Goal: Transaction & Acquisition: Book appointment/travel/reservation

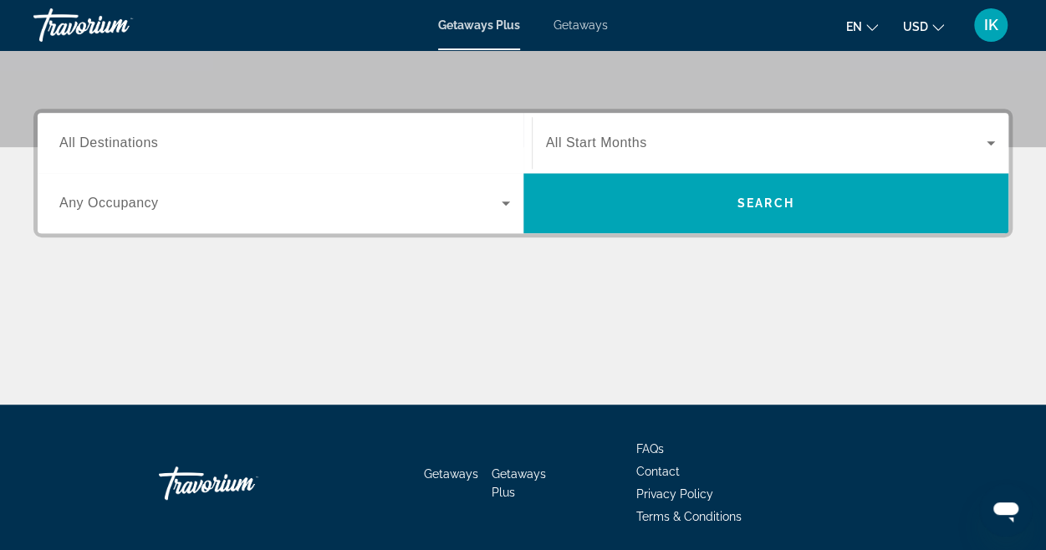
scroll to position [354, 0]
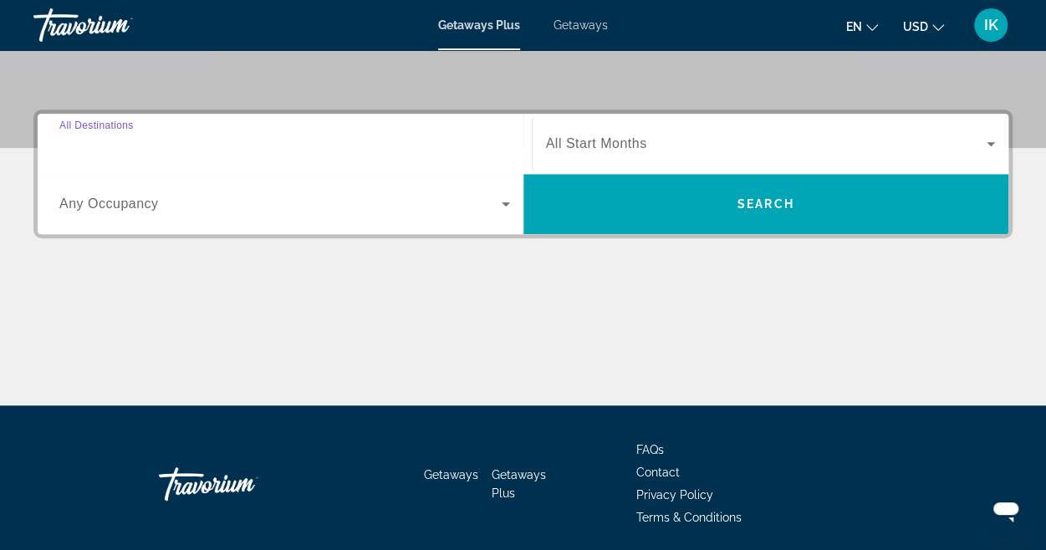
click at [181, 142] on input "Destination All Destinations" at bounding box center [284, 145] width 451 height 20
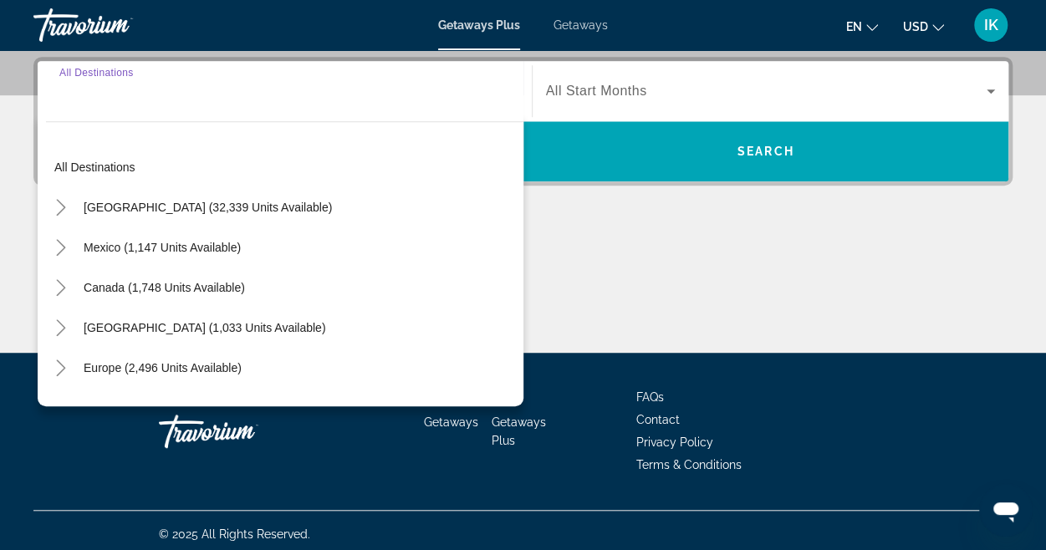
scroll to position [408, 0]
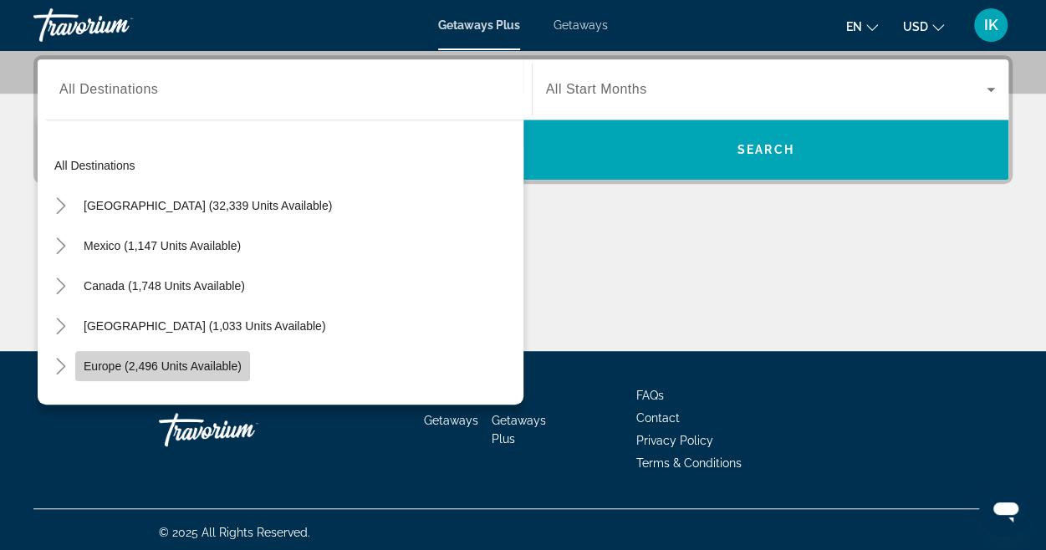
click at [132, 368] on span "Europe (2,496 units available)" at bounding box center [163, 366] width 158 height 13
type input "**********"
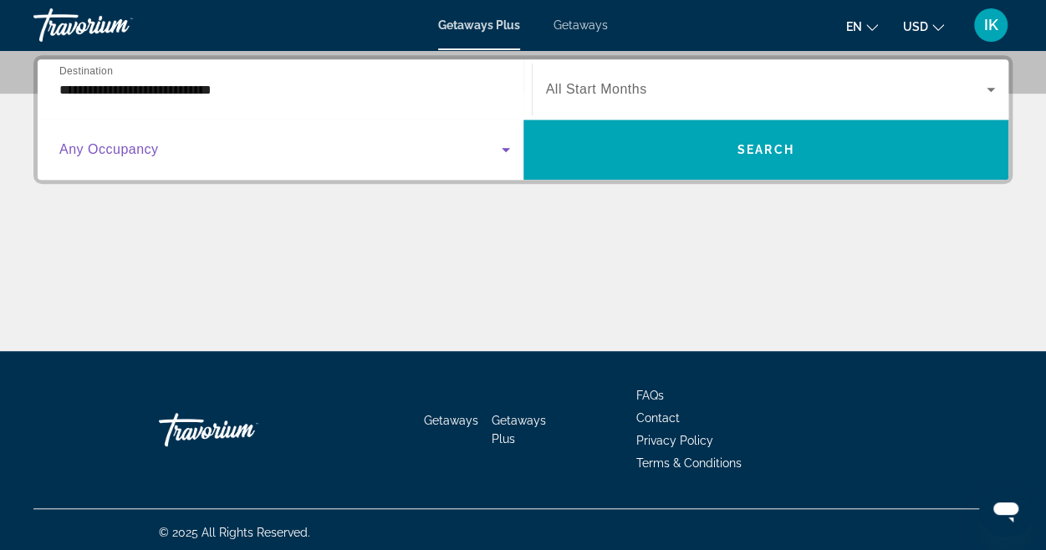
click at [504, 151] on icon "Search widget" at bounding box center [506, 150] width 20 height 20
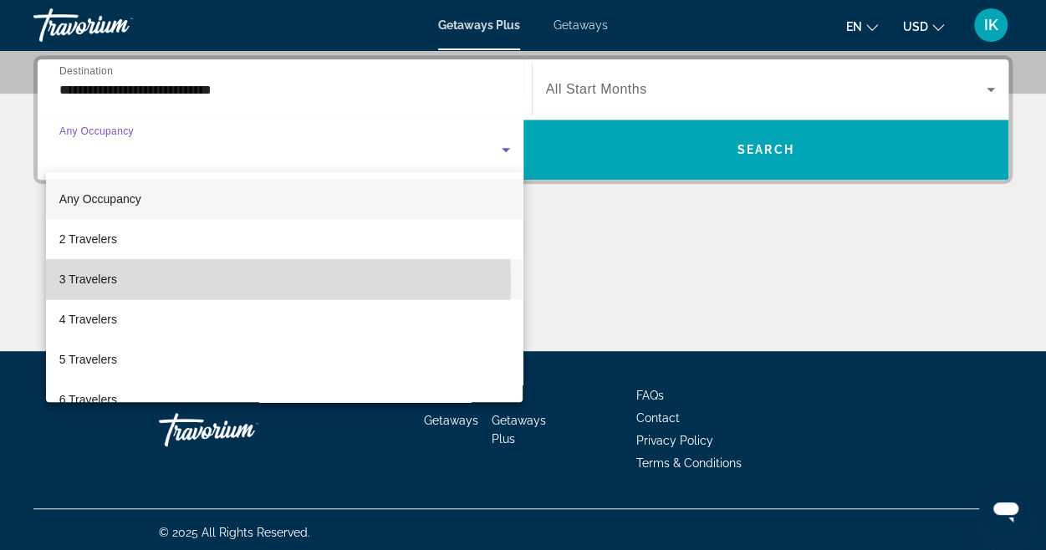
click at [225, 282] on mat-option "3 Travelers" at bounding box center [284, 279] width 477 height 40
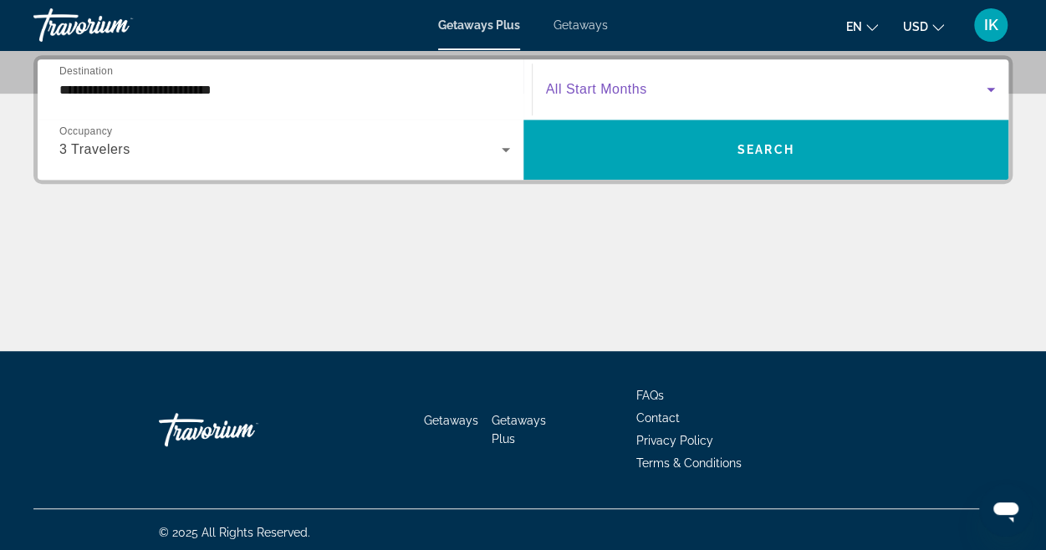
click at [692, 85] on span "Search widget" at bounding box center [766, 89] width 441 height 20
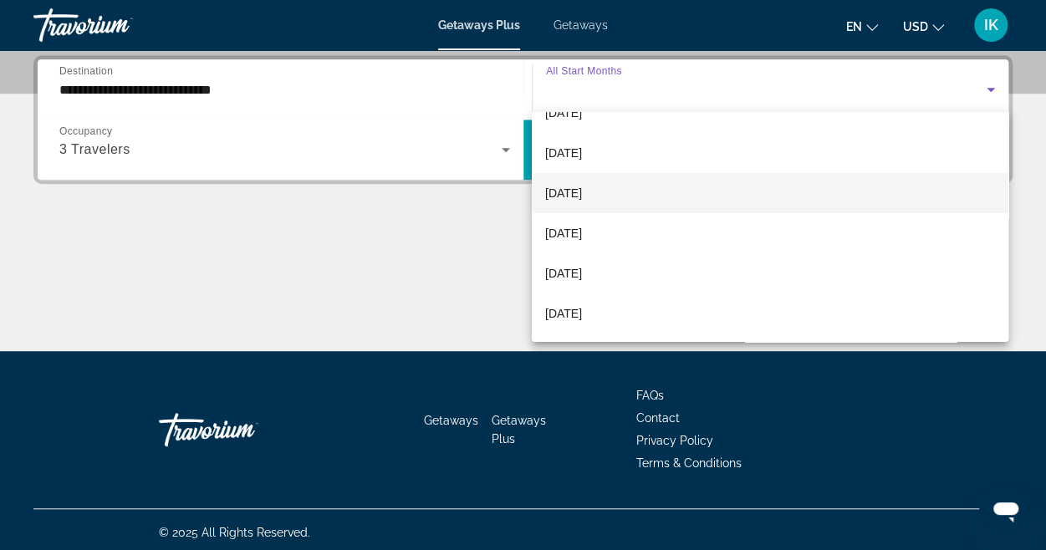
scroll to position [103, 0]
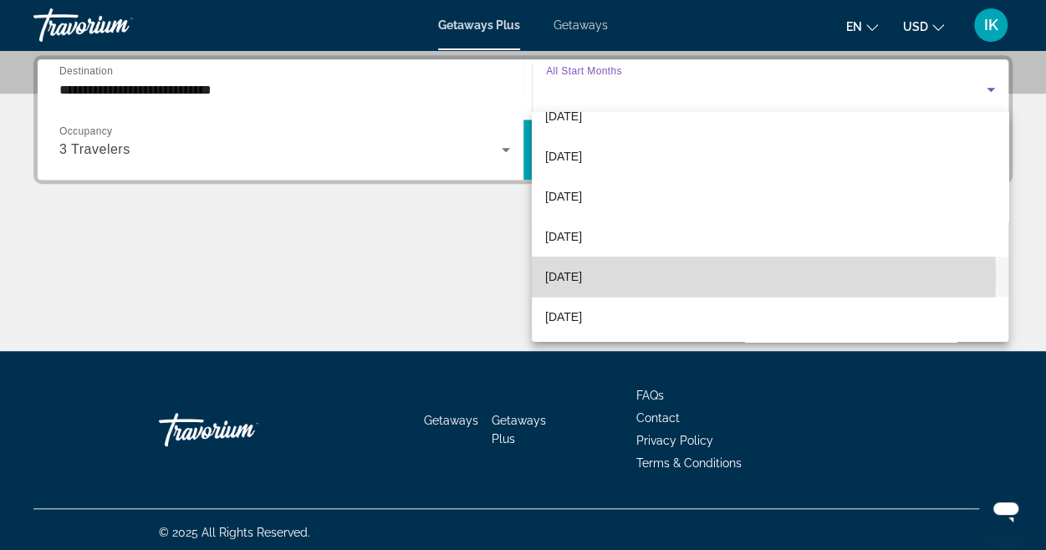
click at [582, 277] on span "[DATE]" at bounding box center [563, 277] width 37 height 20
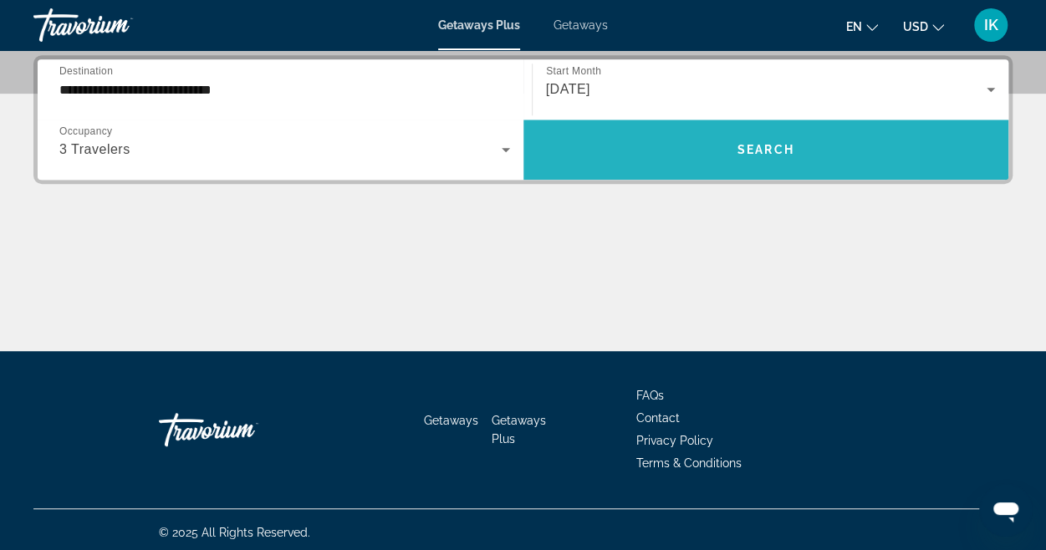
click at [646, 148] on span "Search widget" at bounding box center [766, 150] width 486 height 40
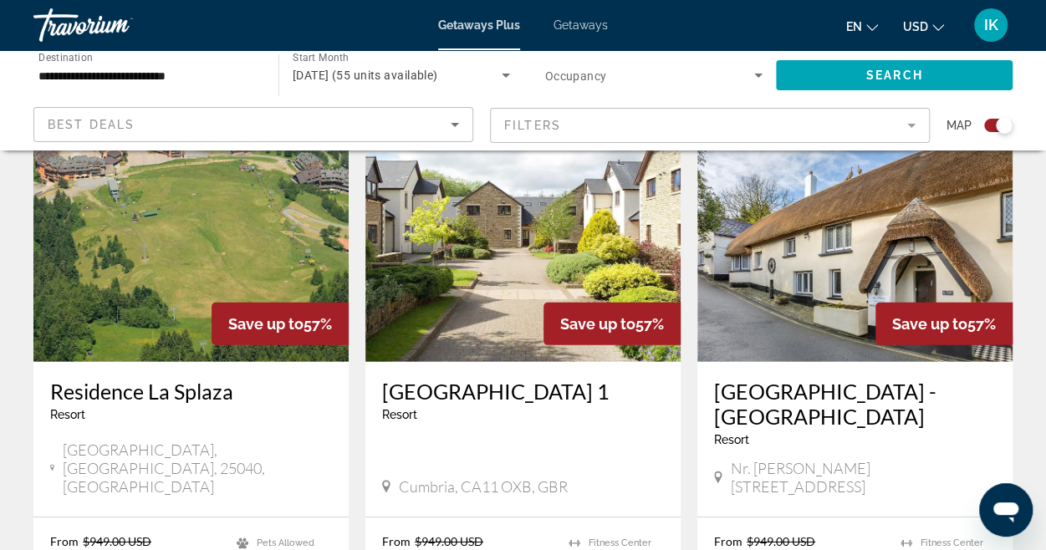
scroll to position [2381, 0]
click at [181, 273] on img "Main content" at bounding box center [190, 229] width 315 height 268
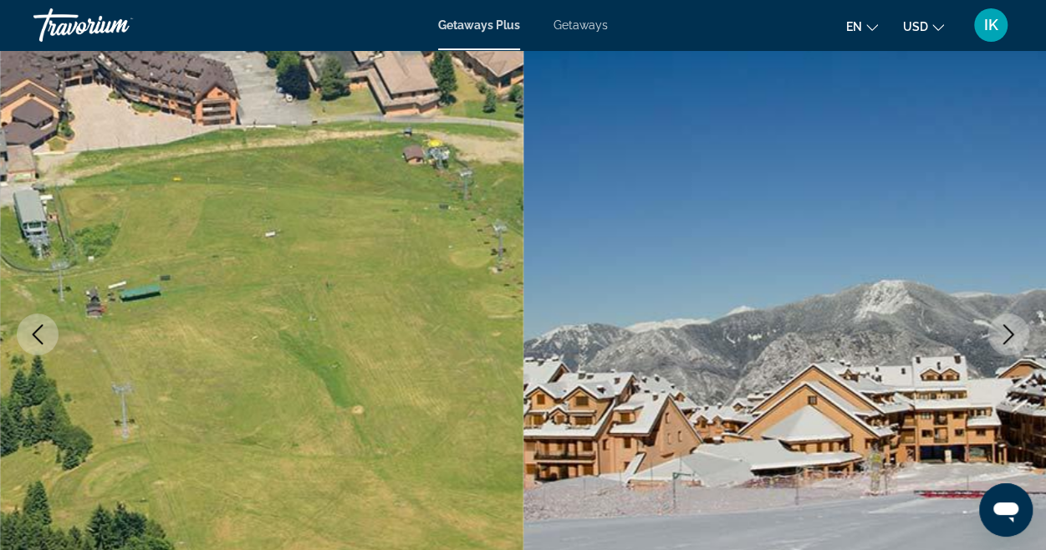
scroll to position [115, 0]
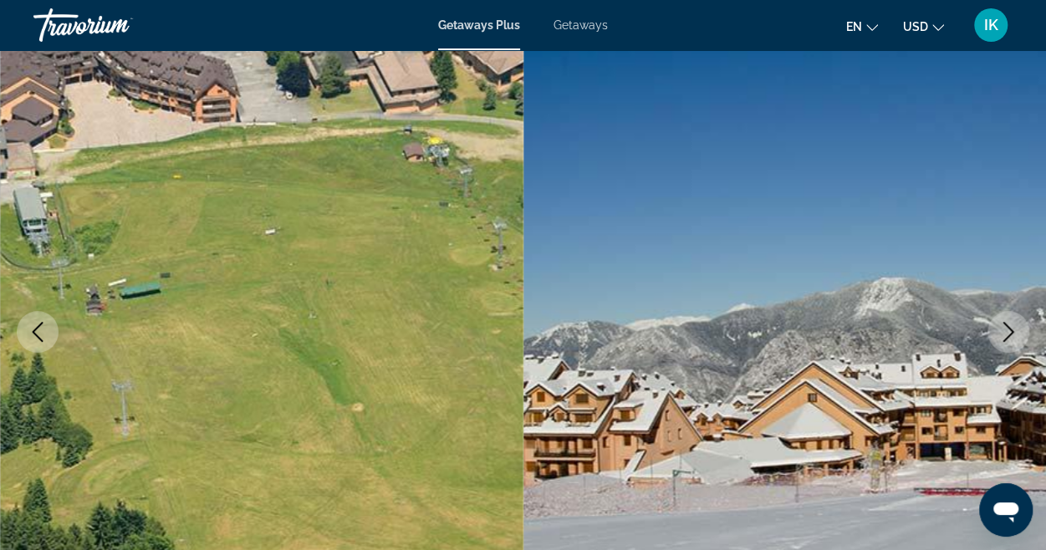
click at [1003, 332] on icon "Next image" at bounding box center [1008, 332] width 20 height 20
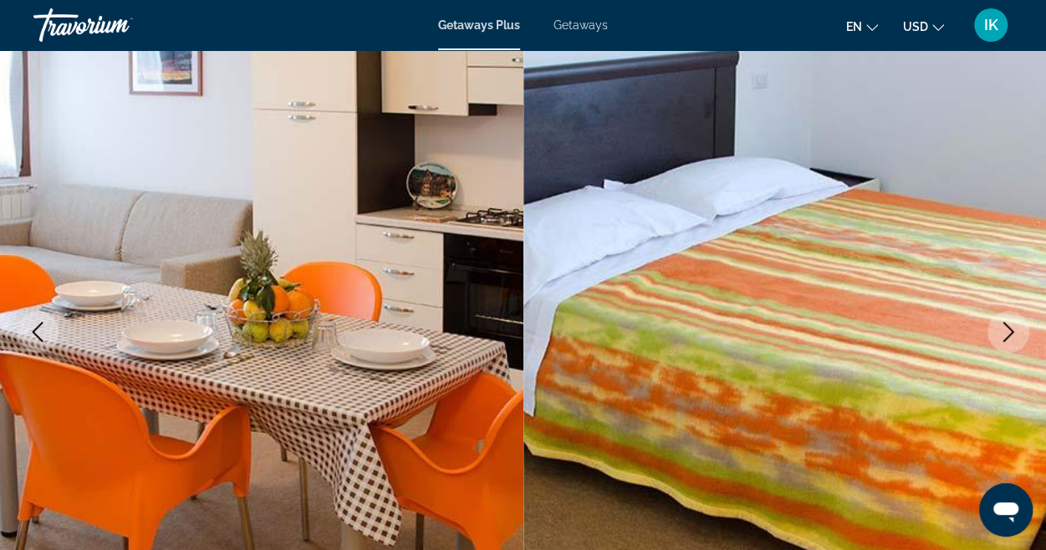
click at [1003, 332] on icon "Next image" at bounding box center [1008, 332] width 20 height 20
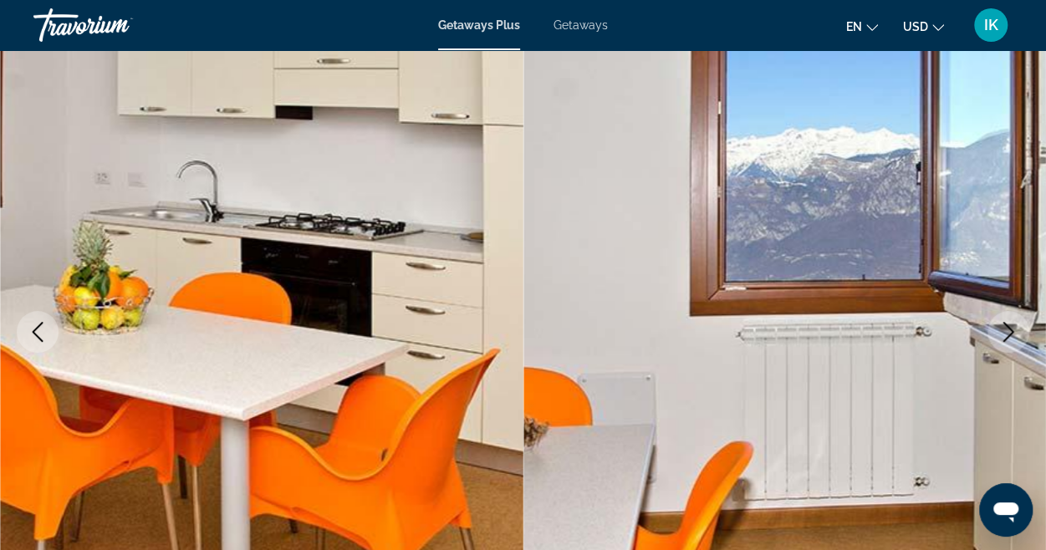
click at [1003, 332] on icon "Next image" at bounding box center [1008, 332] width 20 height 20
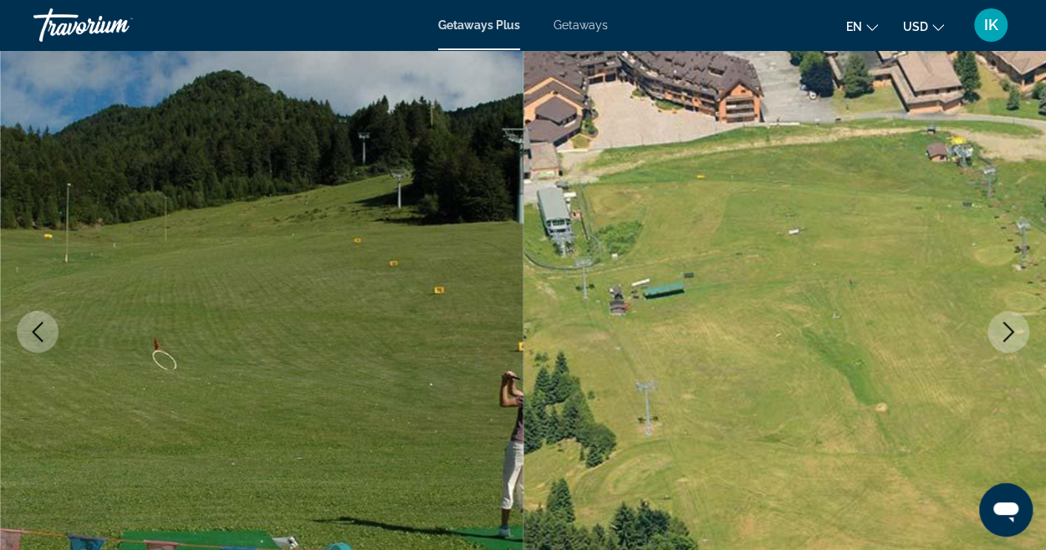
click at [1003, 332] on icon "Next image" at bounding box center [1008, 332] width 20 height 20
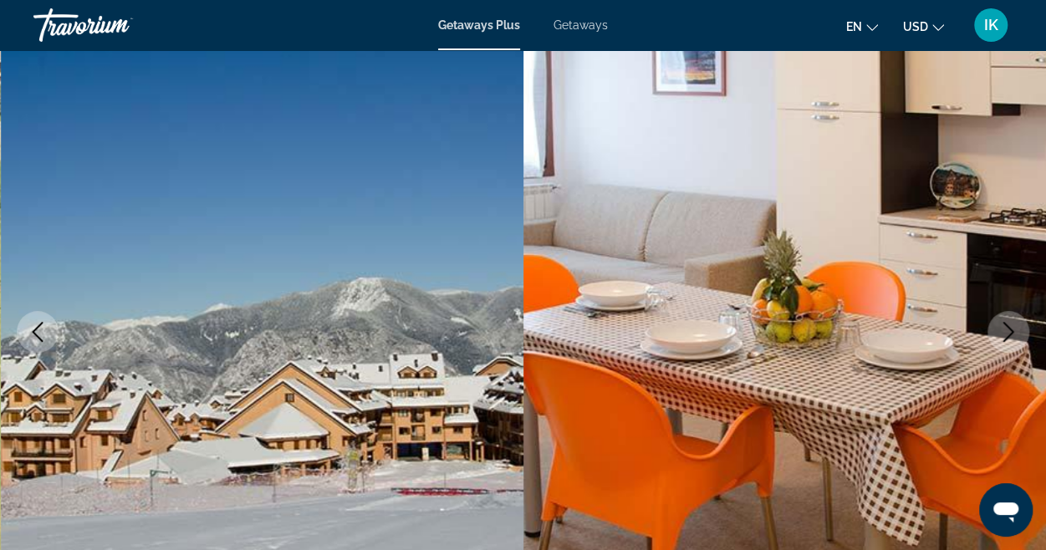
click at [1003, 332] on icon "Next image" at bounding box center [1008, 332] width 20 height 20
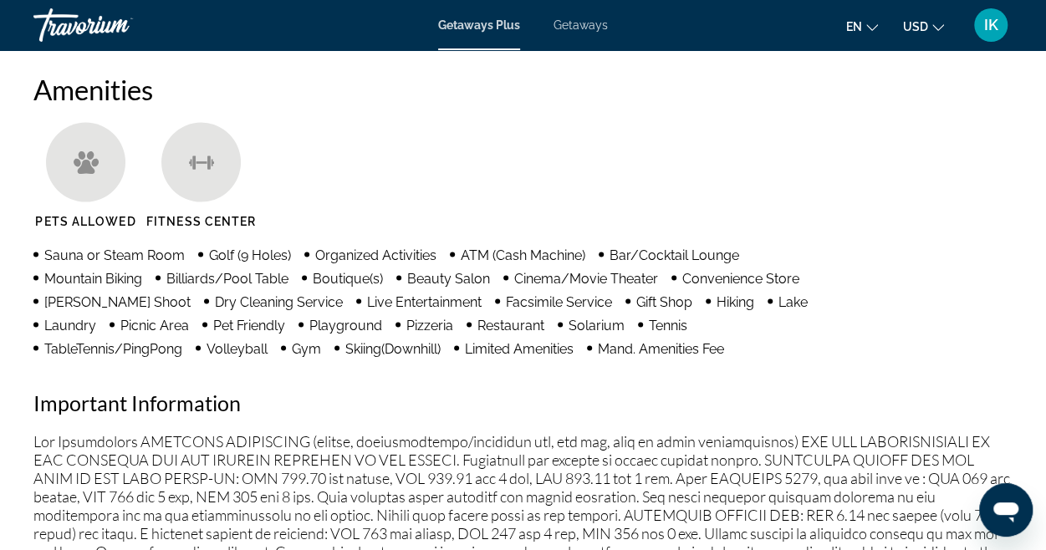
scroll to position [1523, 0]
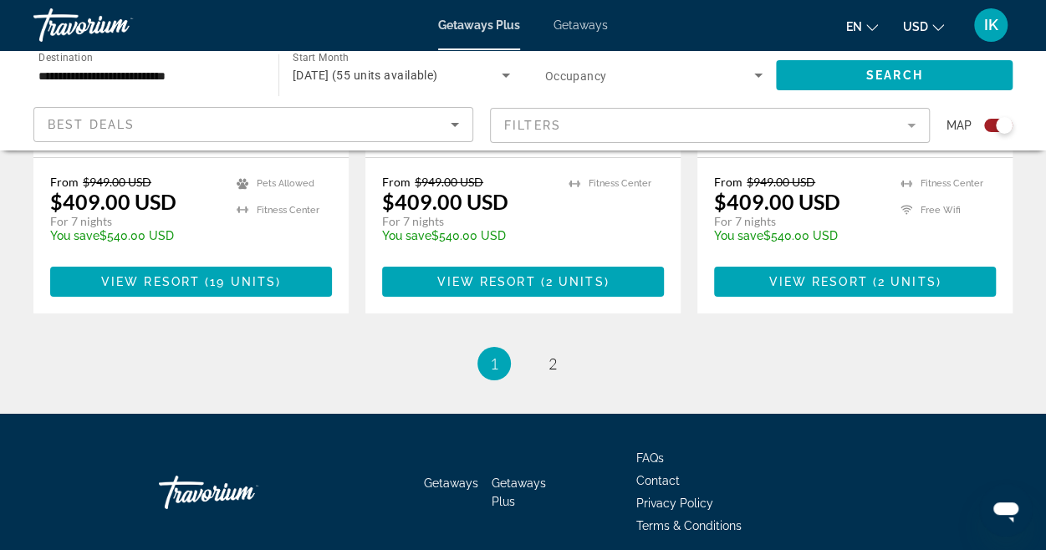
scroll to position [2739, 0]
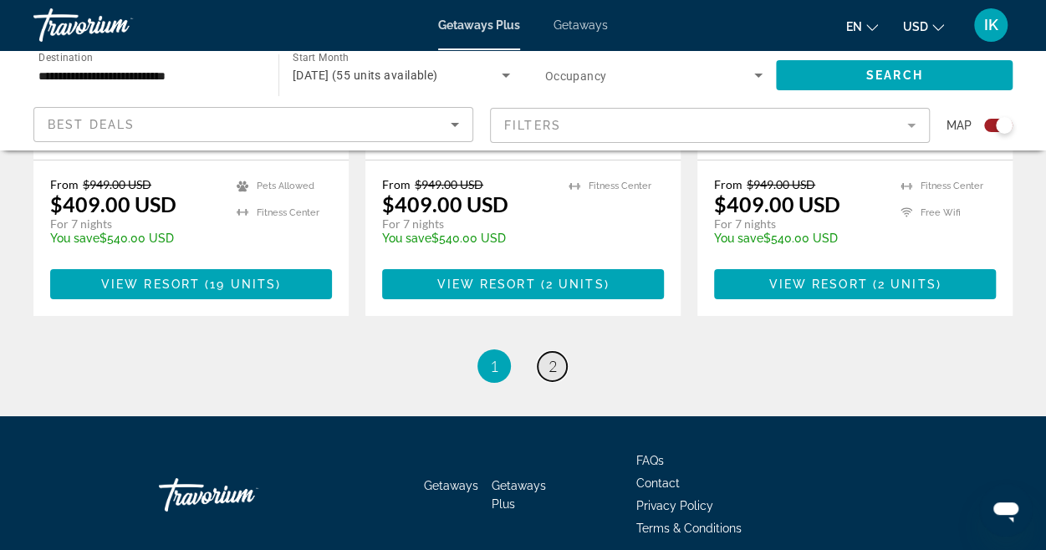
click at [552, 357] on span "2" at bounding box center [553, 366] width 8 height 18
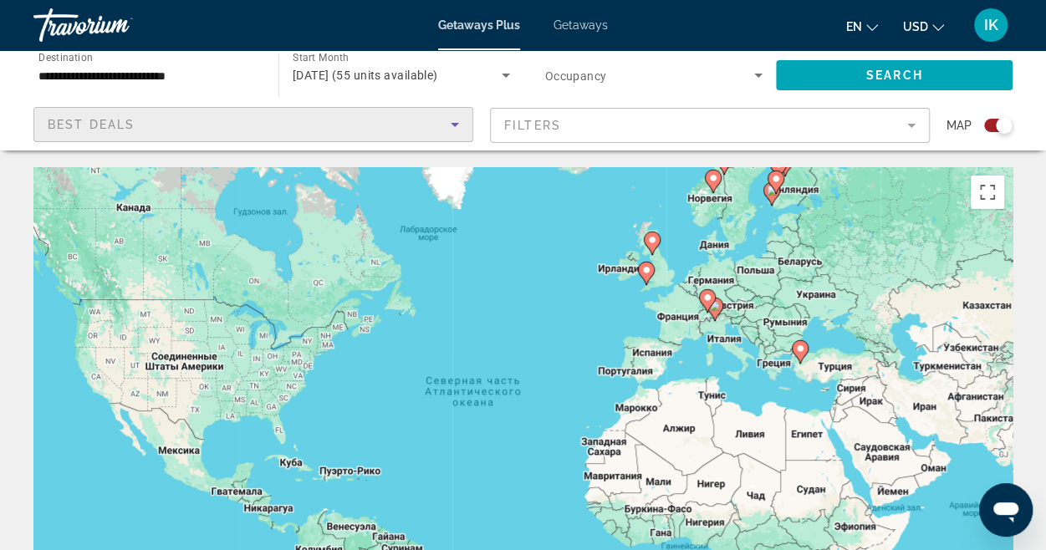
click at [172, 129] on div "Best Deals" at bounding box center [249, 125] width 403 height 20
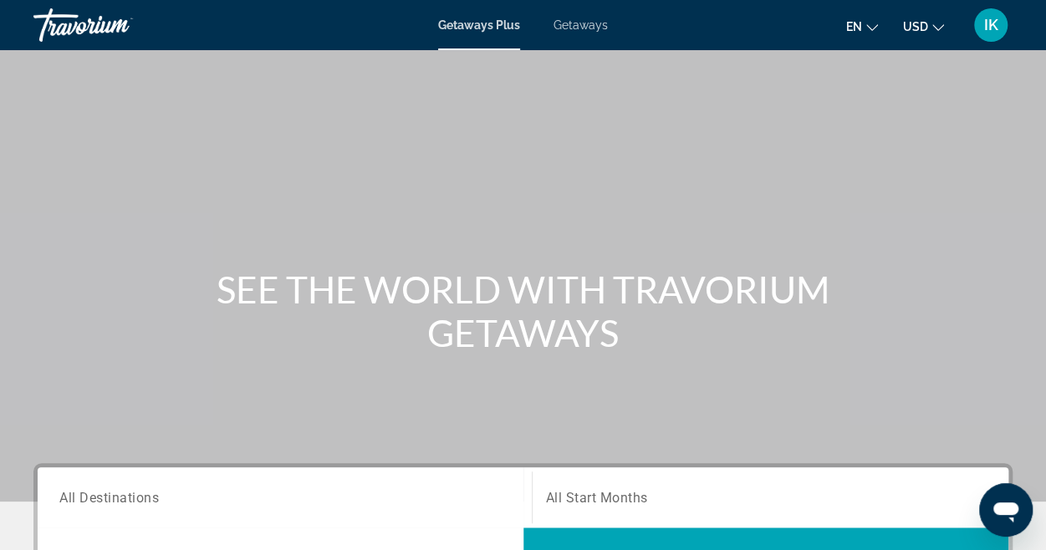
click at [591, 24] on span "Getaways" at bounding box center [581, 24] width 54 height 13
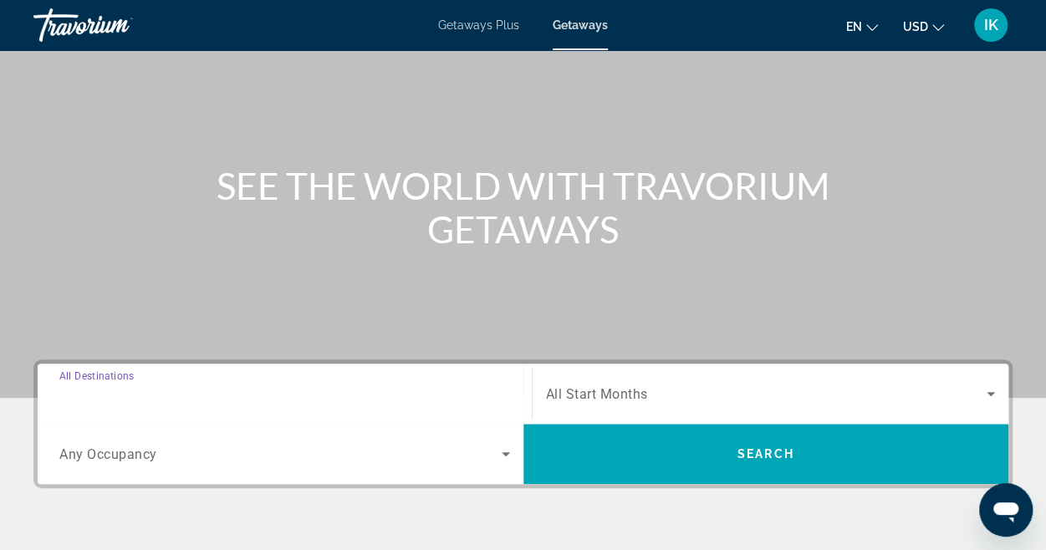
click at [252, 390] on input "Destination All Destinations" at bounding box center [284, 395] width 451 height 20
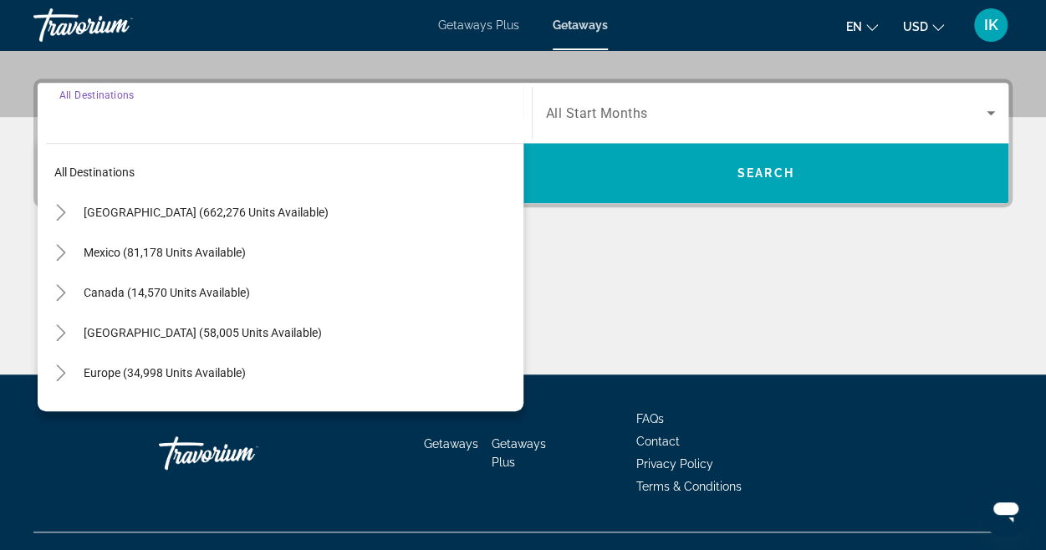
scroll to position [408, 0]
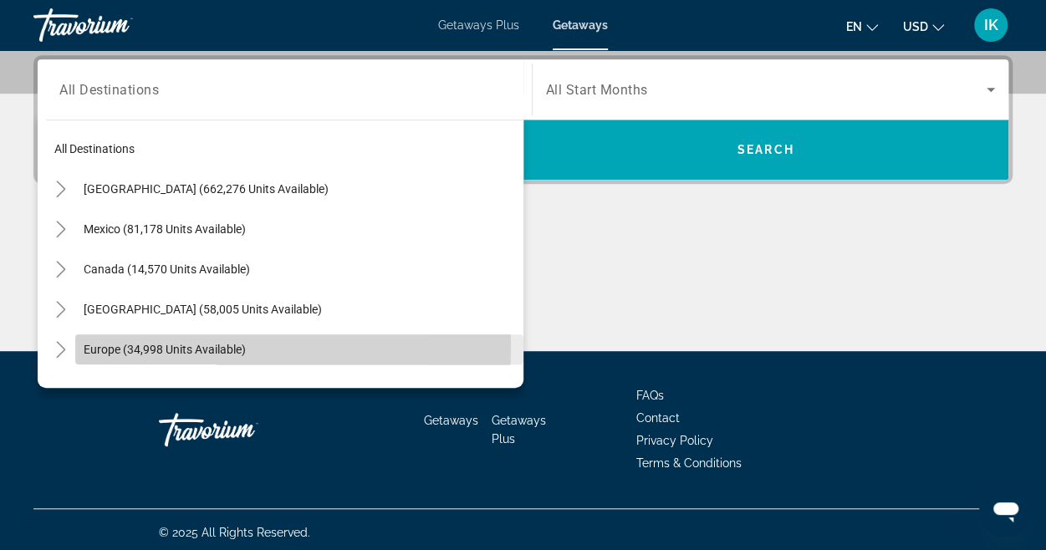
click at [151, 345] on span "Europe (34,998 units available)" at bounding box center [165, 349] width 162 height 13
type input "**********"
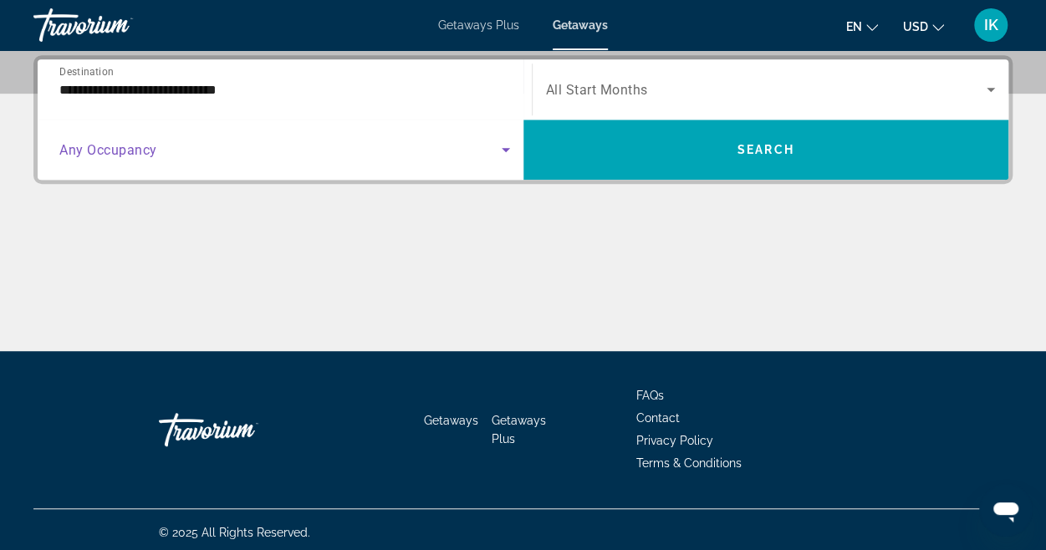
click at [502, 153] on icon "Search widget" at bounding box center [506, 150] width 20 height 20
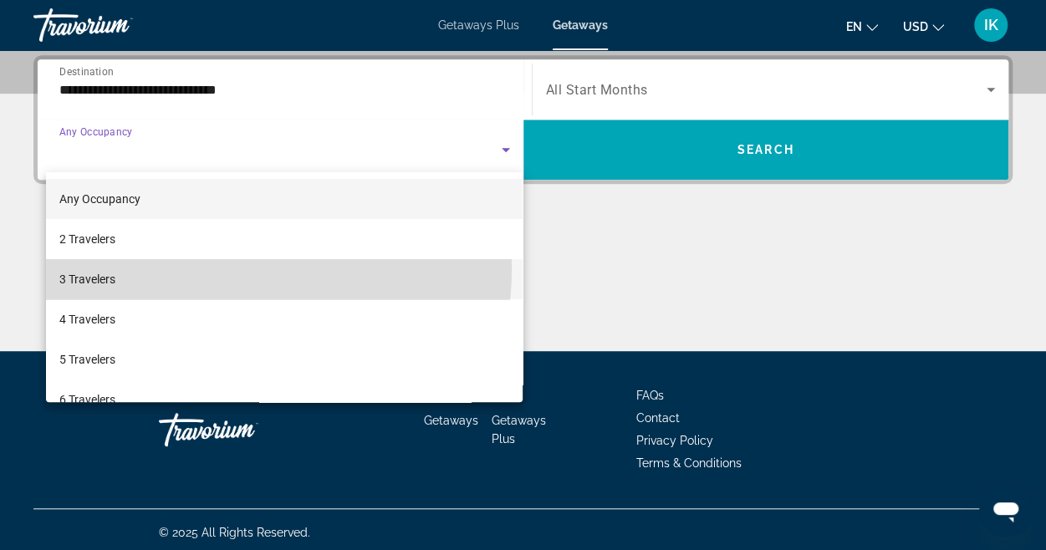
click at [219, 268] on mat-option "3 Travelers" at bounding box center [284, 279] width 477 height 40
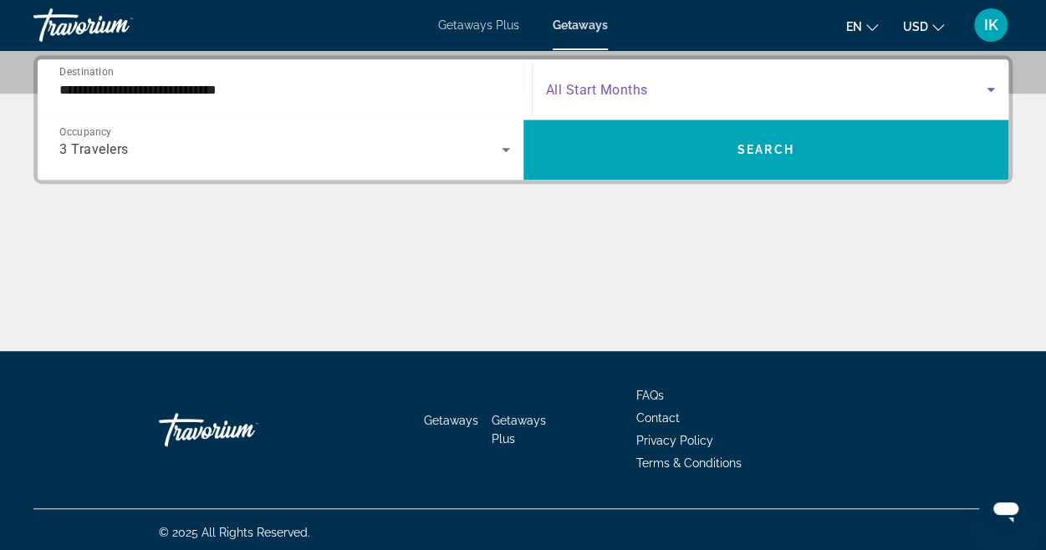
click at [609, 97] on span "Search widget" at bounding box center [766, 89] width 441 height 20
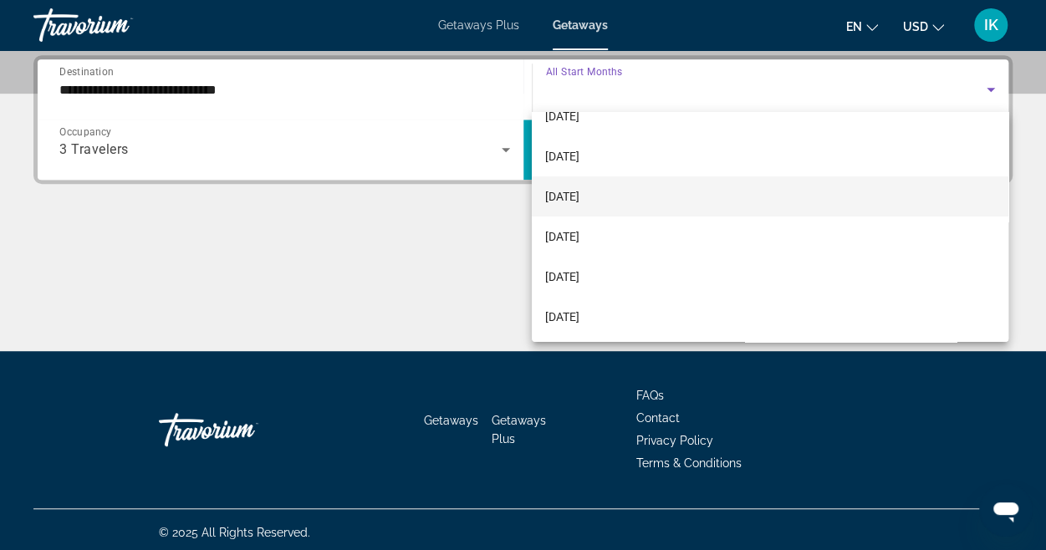
scroll to position [109, 0]
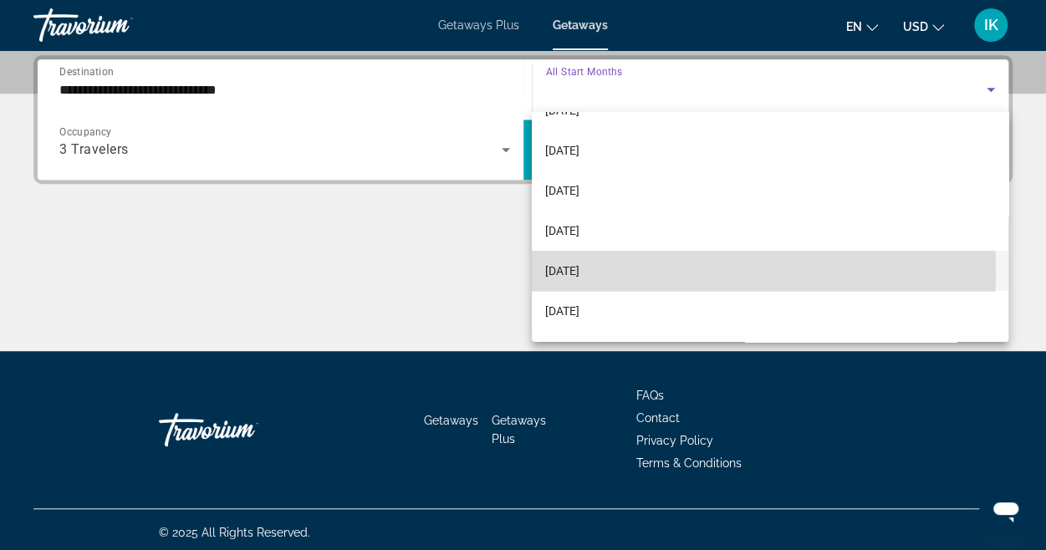
click at [579, 272] on span "[DATE]" at bounding box center [562, 271] width 34 height 20
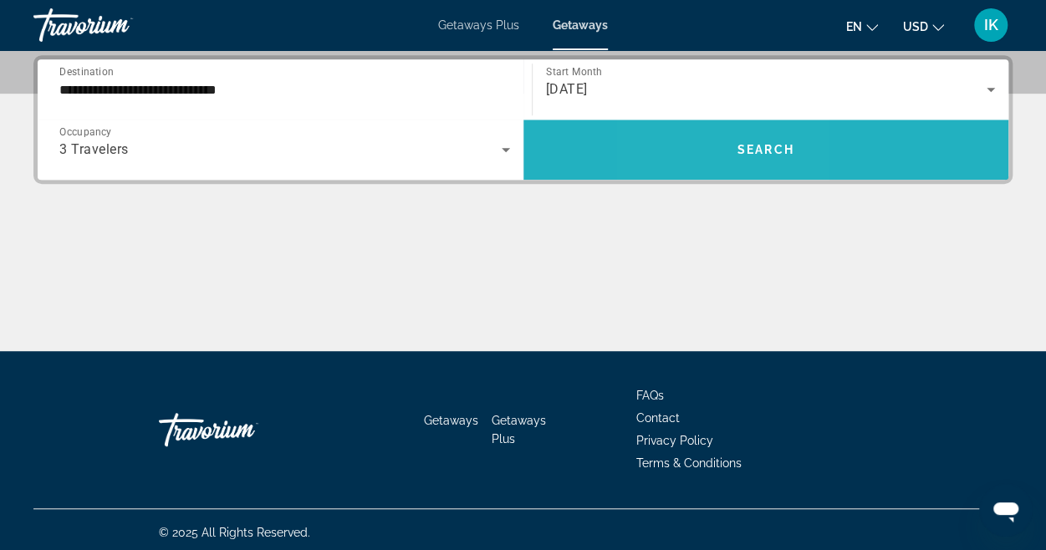
click at [707, 157] on span "Search widget" at bounding box center [766, 150] width 486 height 40
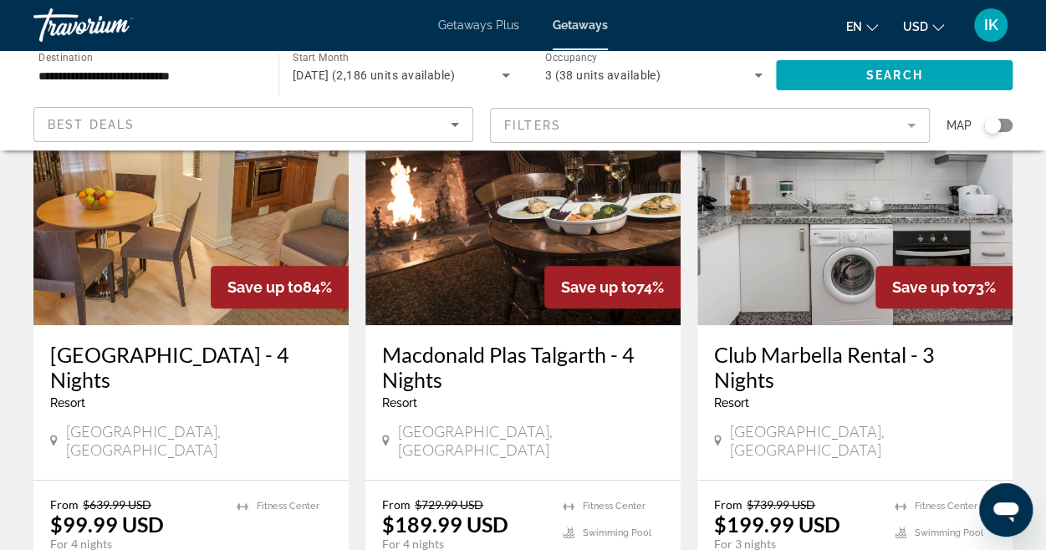
scroll to position [96, 0]
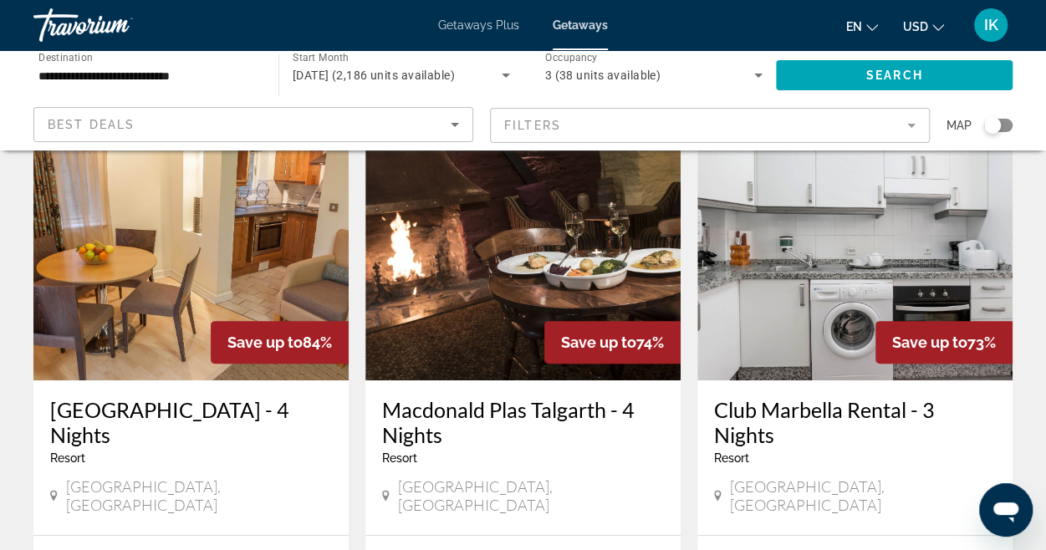
click at [174, 261] on img "Main content" at bounding box center [190, 247] width 315 height 268
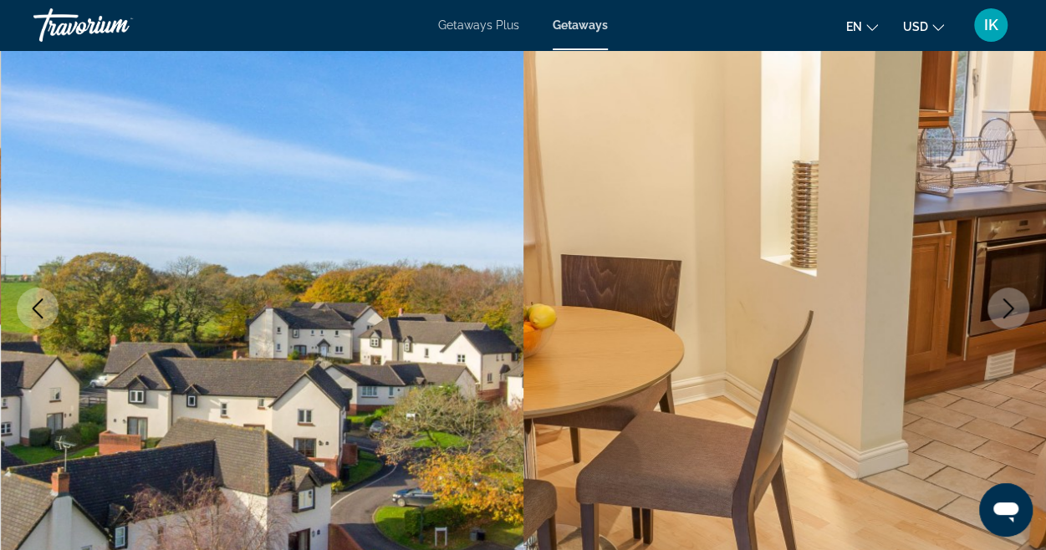
scroll to position [138, 0]
click at [1003, 315] on icon "Next image" at bounding box center [1008, 309] width 20 height 20
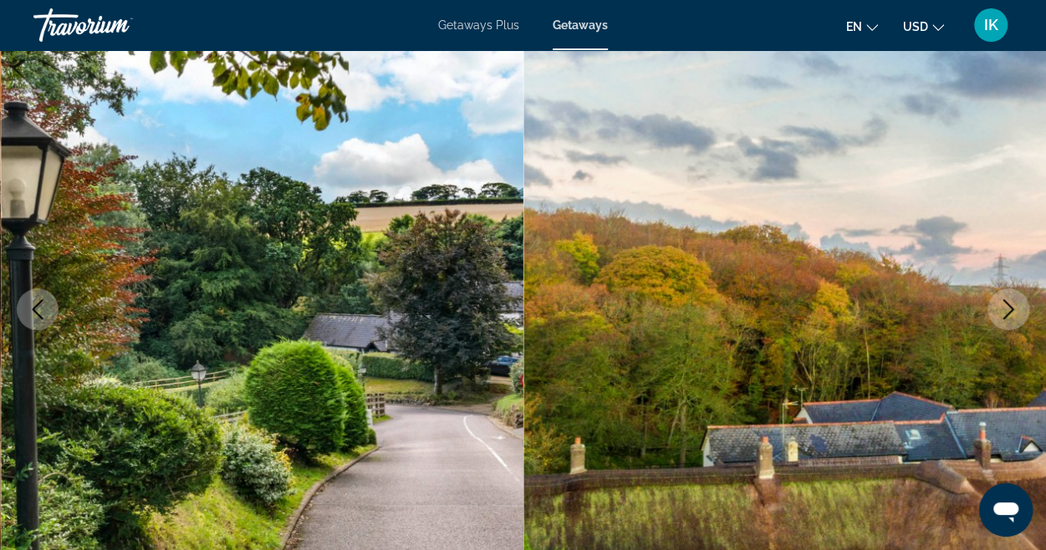
click at [1003, 315] on icon "Next image" at bounding box center [1008, 309] width 20 height 20
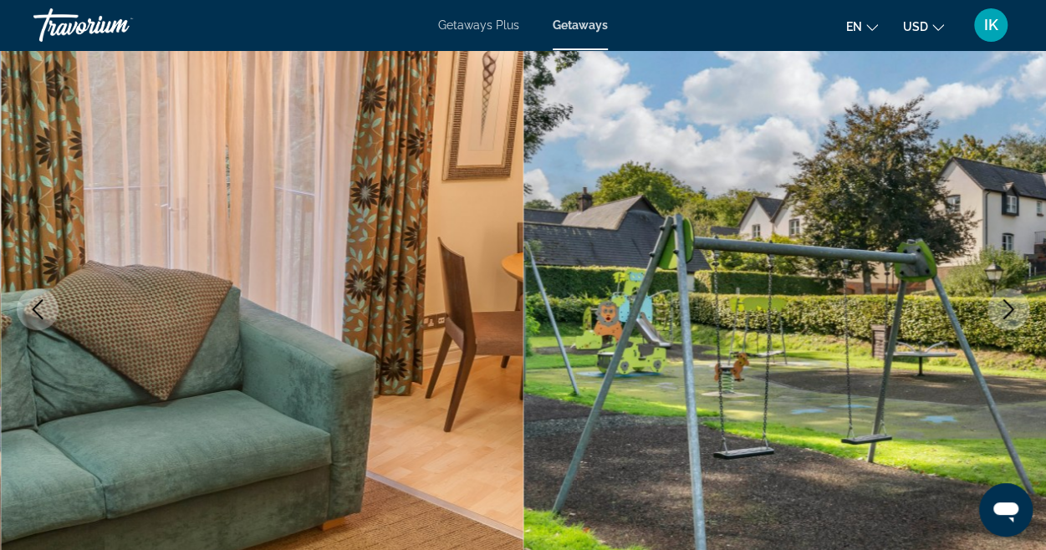
click at [1003, 315] on icon "Next image" at bounding box center [1008, 309] width 20 height 20
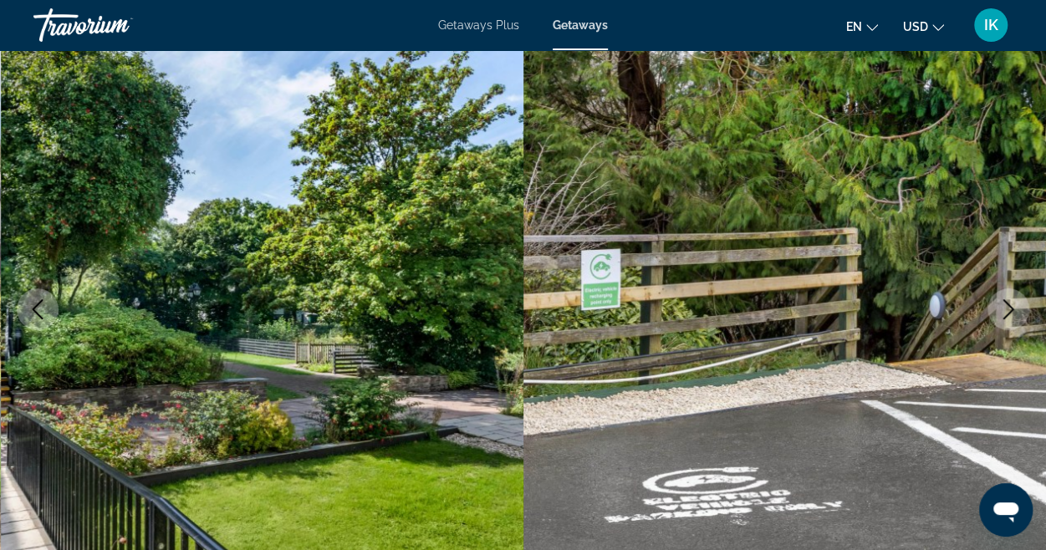
click at [1003, 315] on icon "Next image" at bounding box center [1008, 309] width 20 height 20
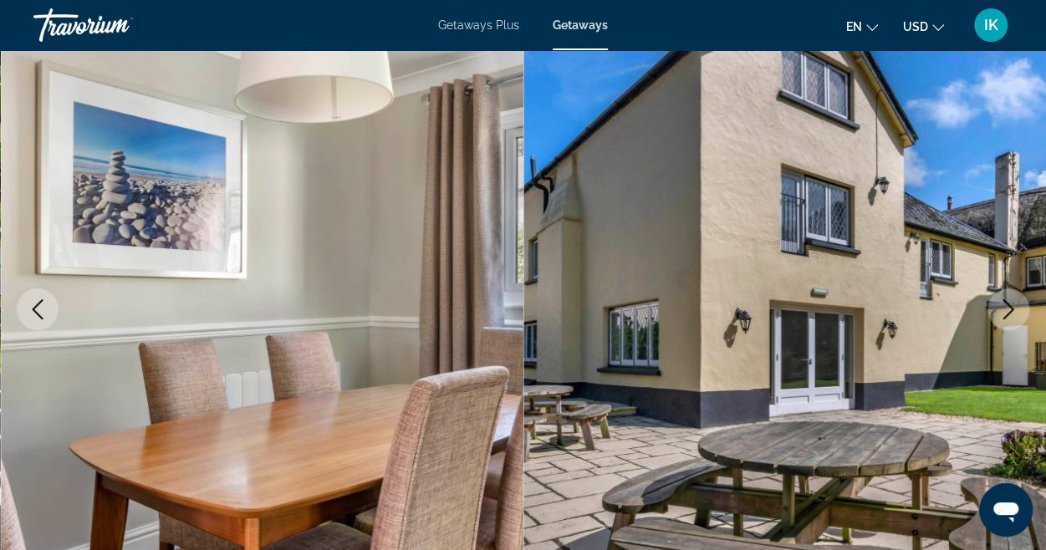
click at [1003, 315] on icon "Next image" at bounding box center [1008, 309] width 20 height 20
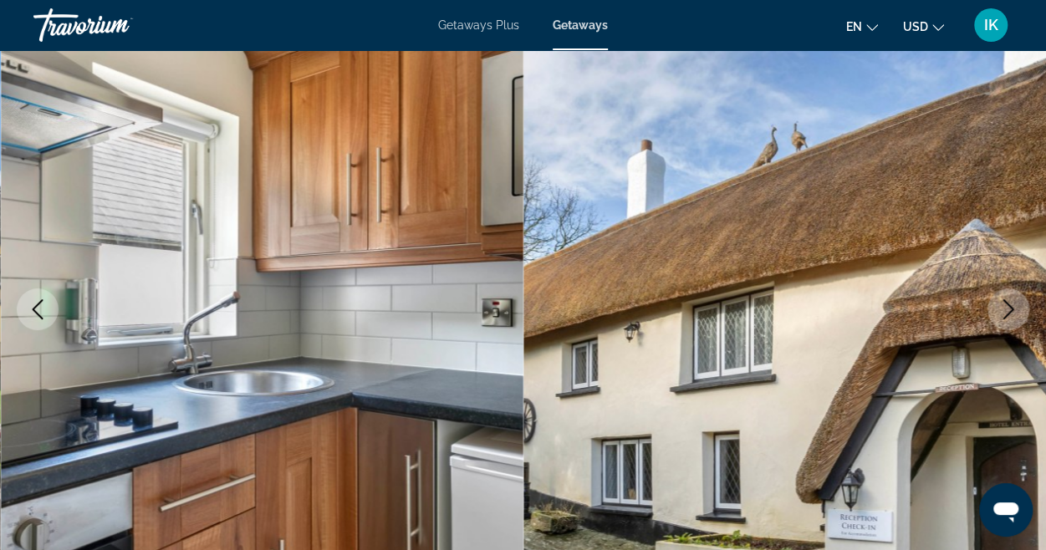
click at [1003, 315] on icon "Next image" at bounding box center [1008, 309] width 20 height 20
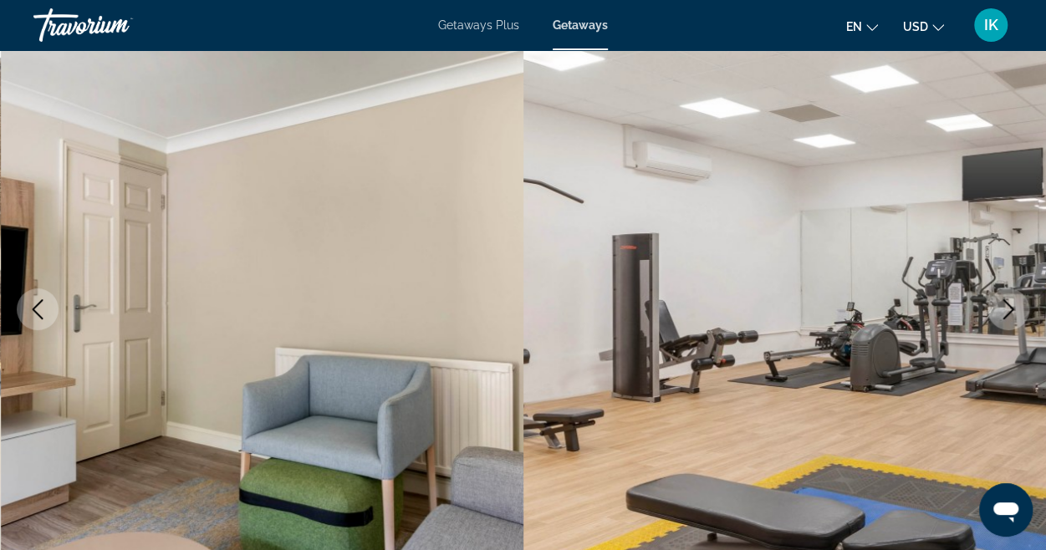
click at [1003, 315] on icon "Next image" at bounding box center [1008, 309] width 20 height 20
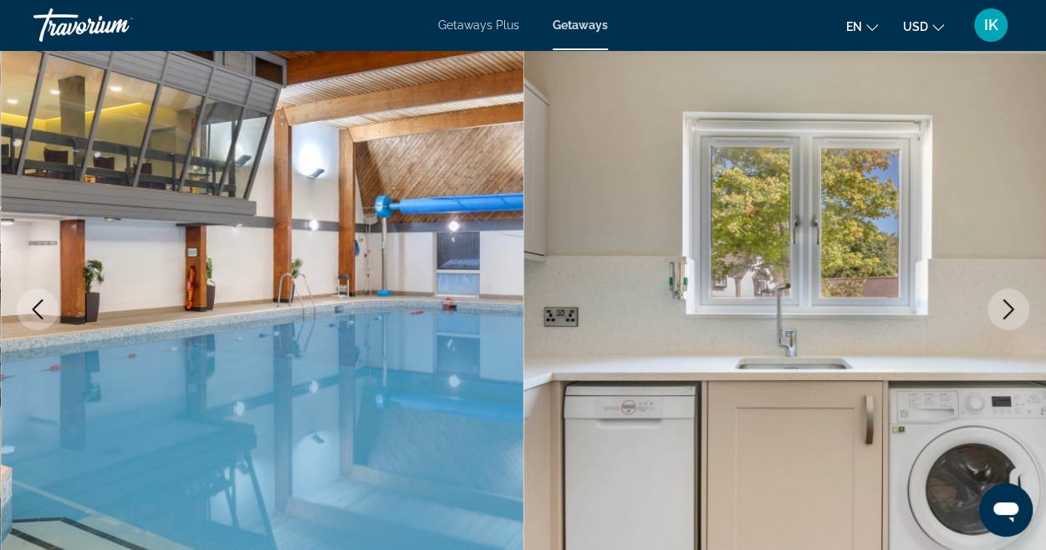
click at [1010, 305] on icon "Next image" at bounding box center [1008, 309] width 20 height 20
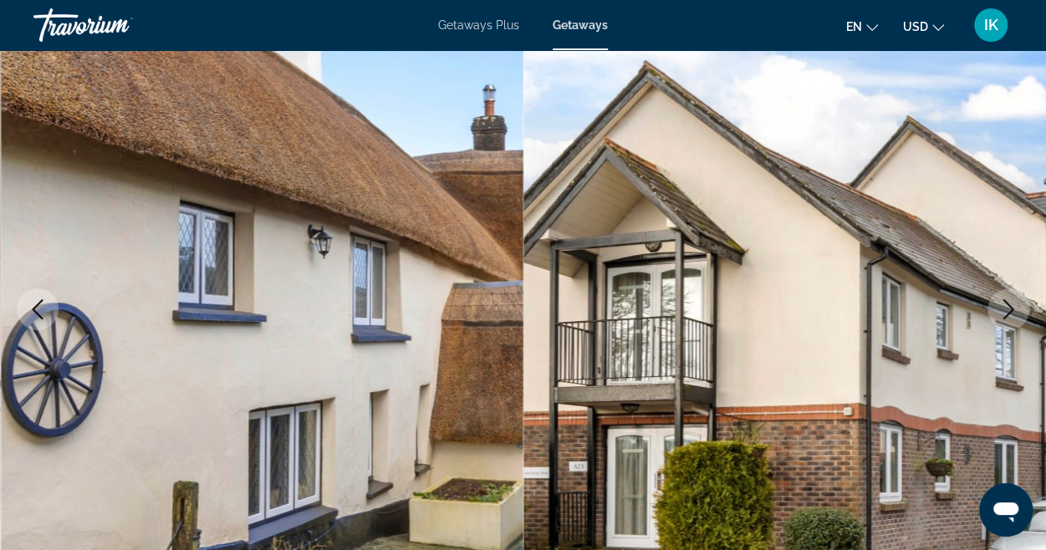
click at [1012, 304] on icon "Next image" at bounding box center [1008, 309] width 20 height 20
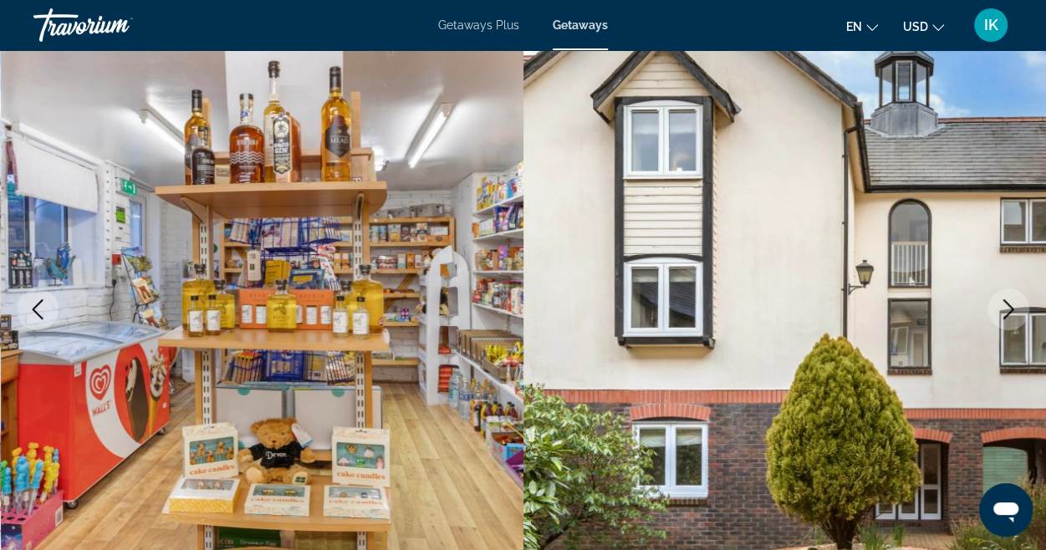
click at [1016, 312] on icon "Next image" at bounding box center [1008, 309] width 20 height 20
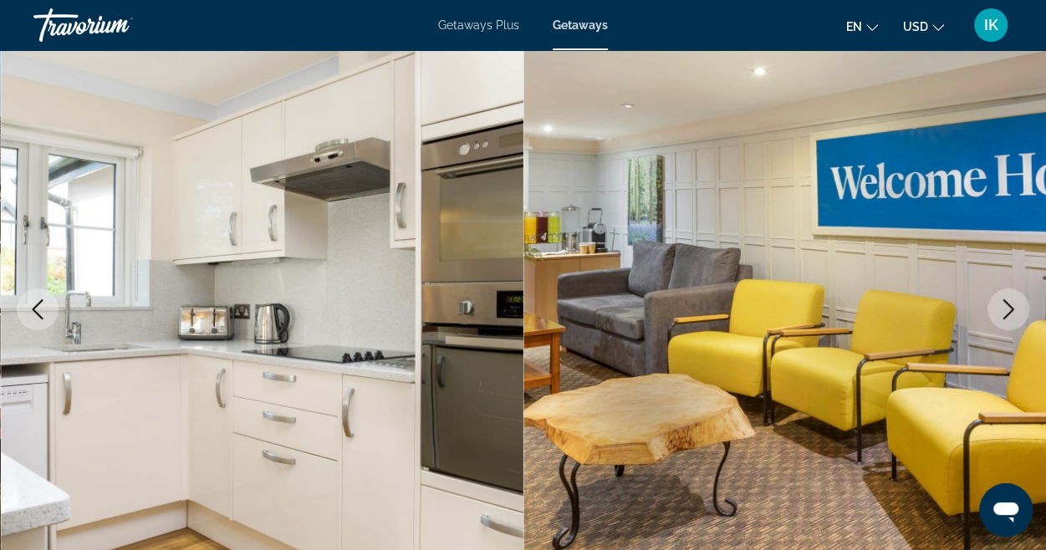
click at [1006, 304] on icon "Next image" at bounding box center [1008, 309] width 20 height 20
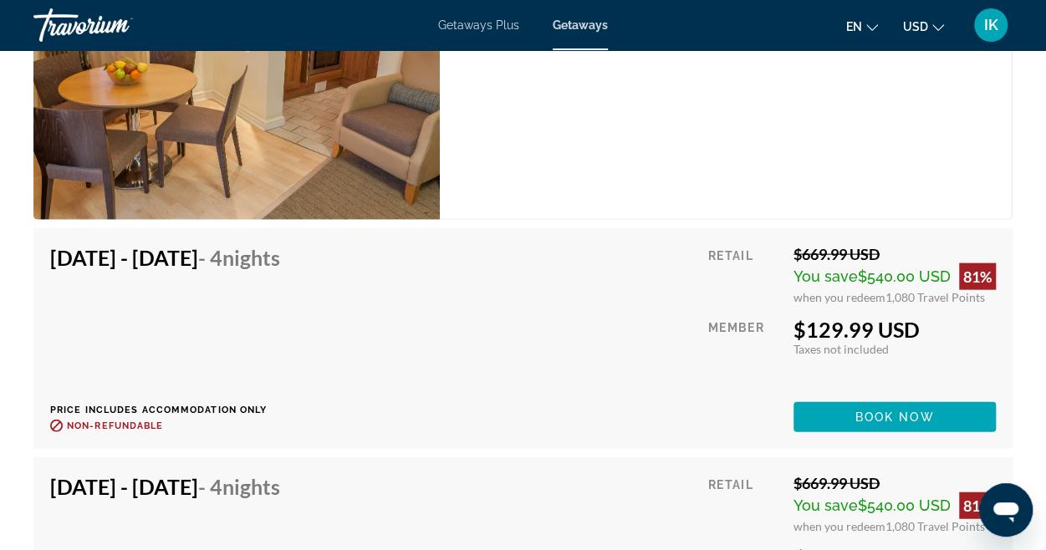
scroll to position [5081, 0]
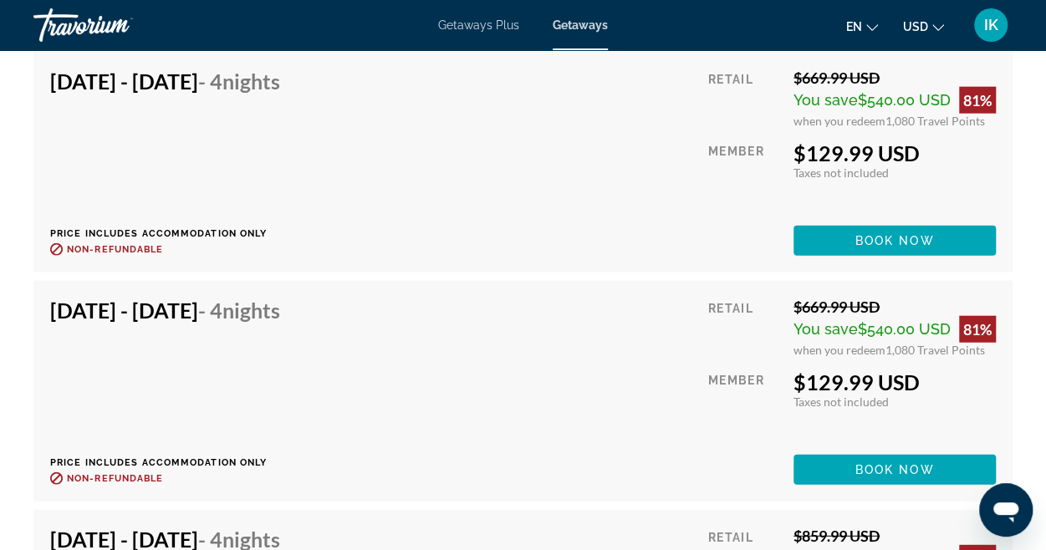
click at [688, 352] on div "[DATE] - [DATE] - 4 Nights Price includes accommodation only Refundable until :…" at bounding box center [523, 391] width 946 height 187
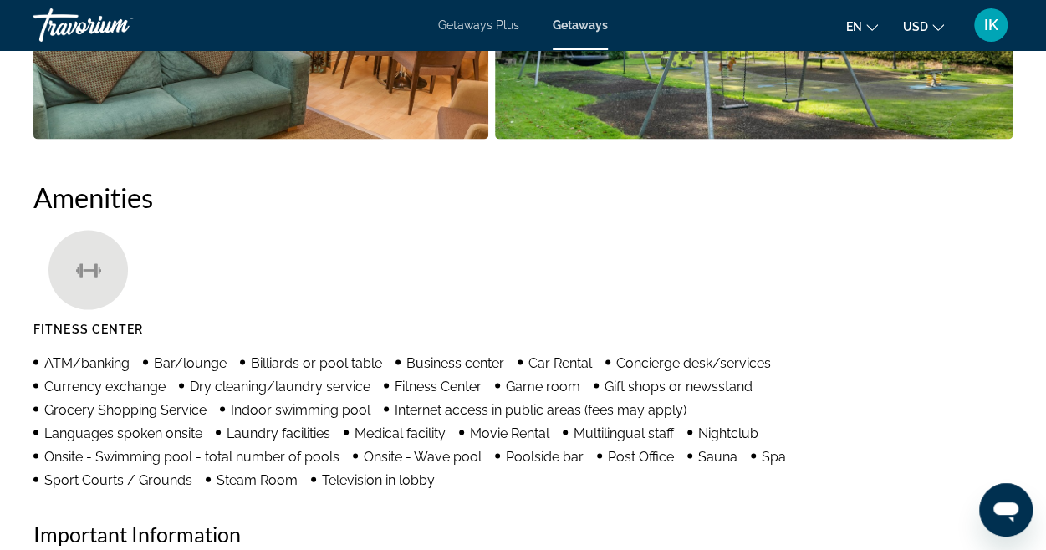
scroll to position [1438, 0]
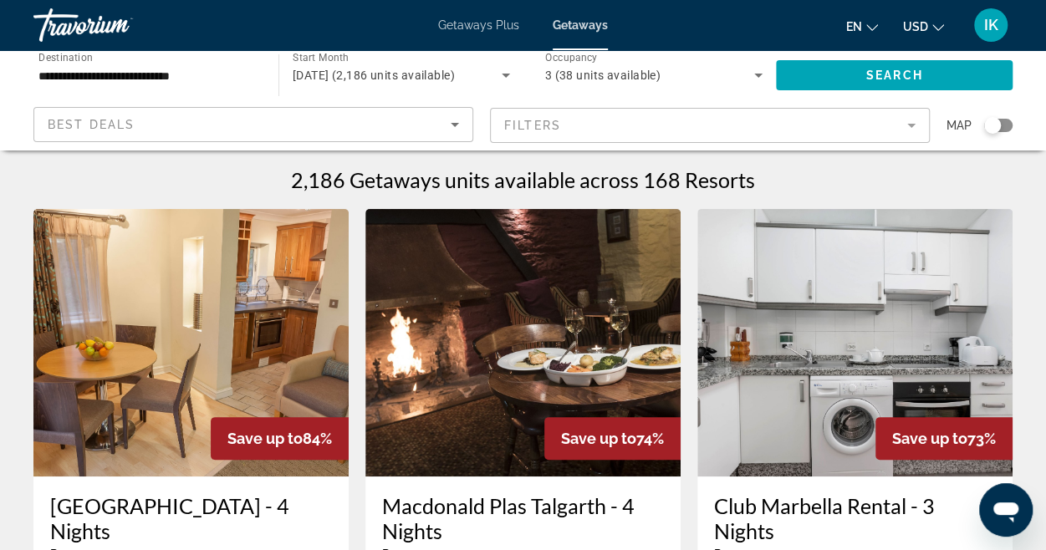
click at [528, 350] on img "Main content" at bounding box center [522, 343] width 315 height 268
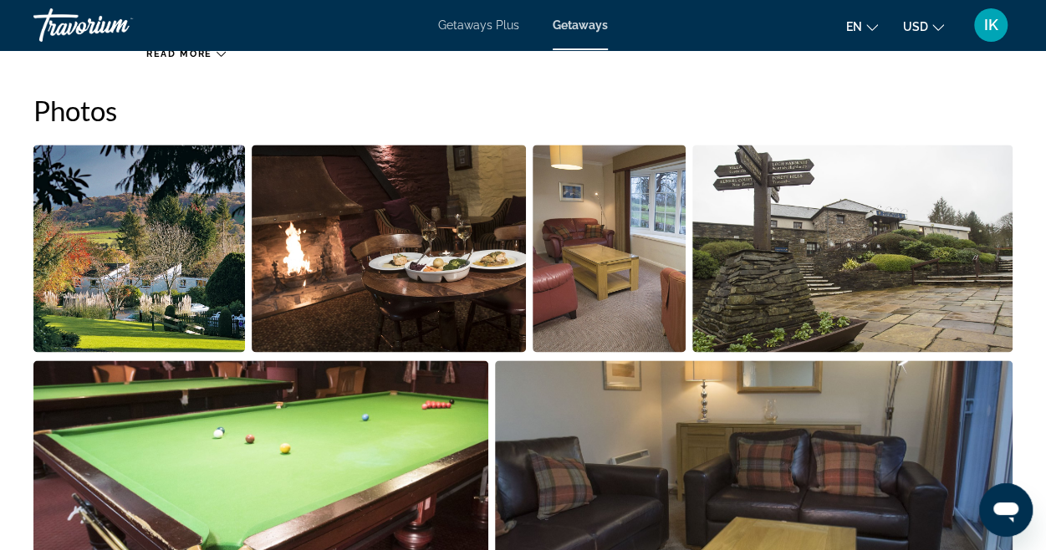
scroll to position [1031, 0]
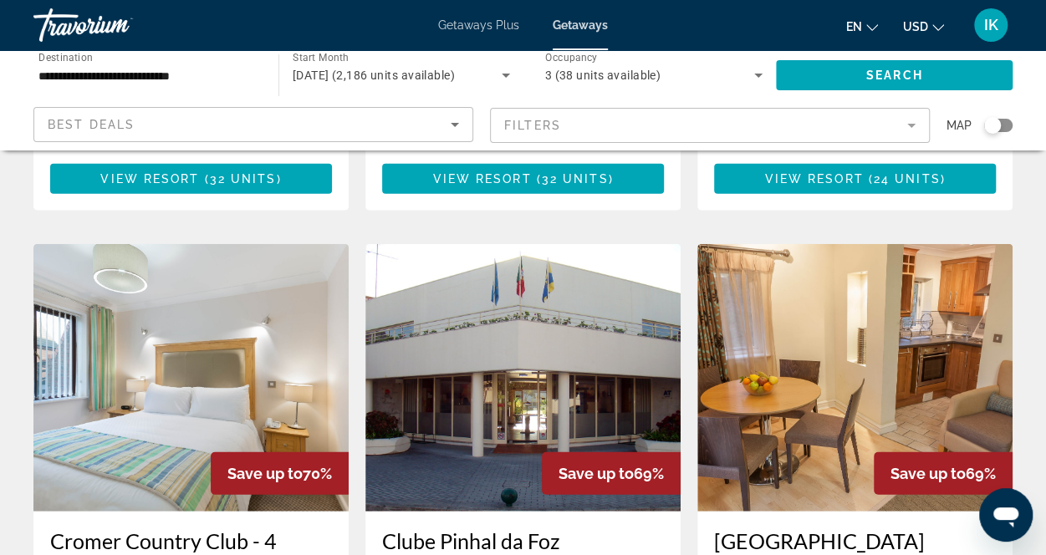
scroll to position [1809, 0]
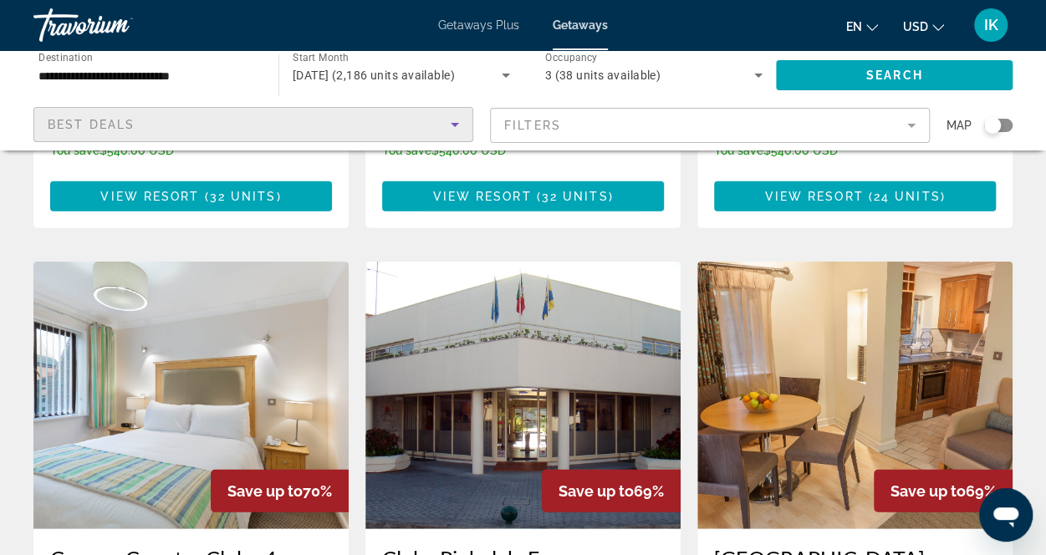
click at [302, 130] on div "Best Deals" at bounding box center [249, 125] width 403 height 20
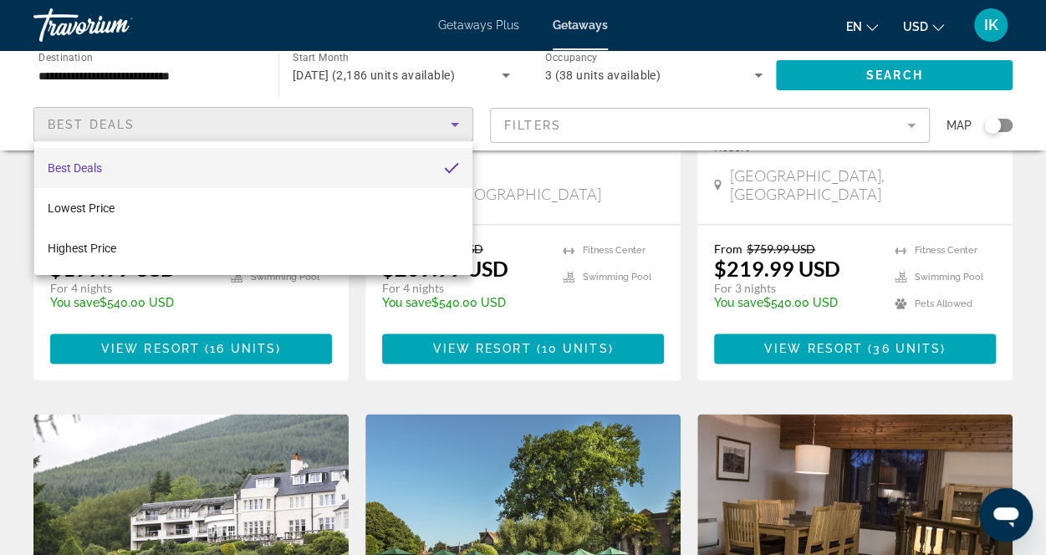
scroll to position [1017, 0]
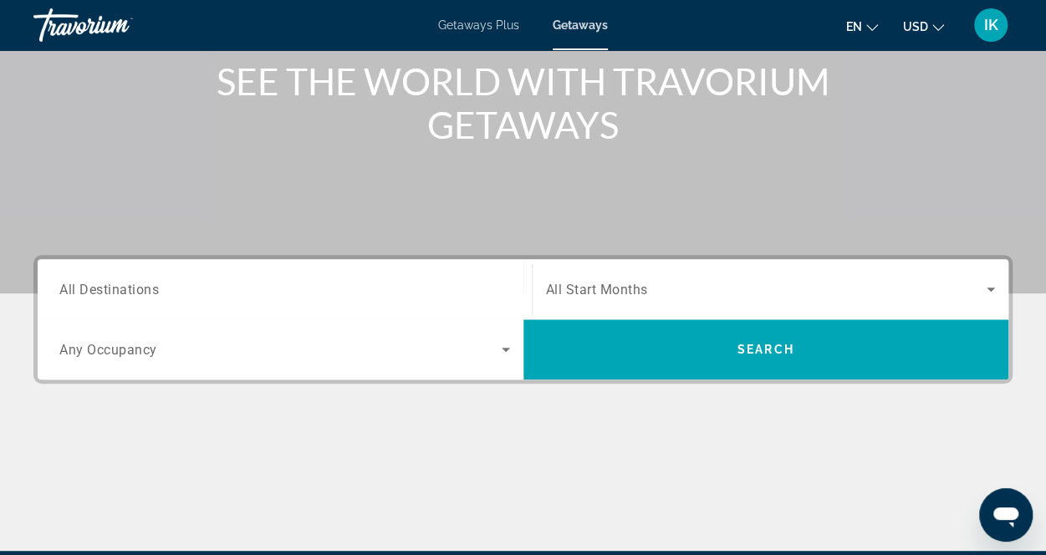
scroll to position [209, 0]
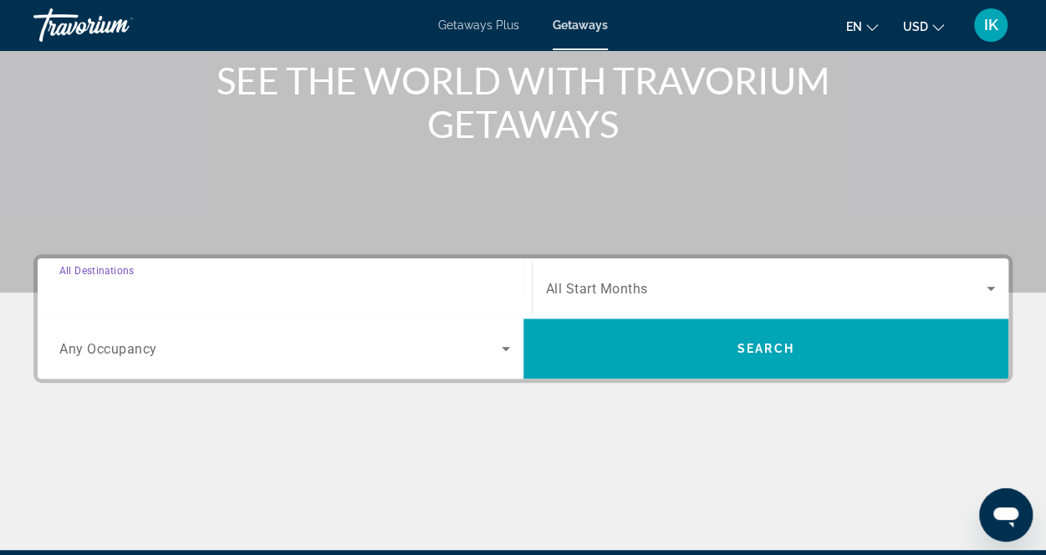
click at [162, 285] on input "Destination All Destinations" at bounding box center [284, 289] width 451 height 20
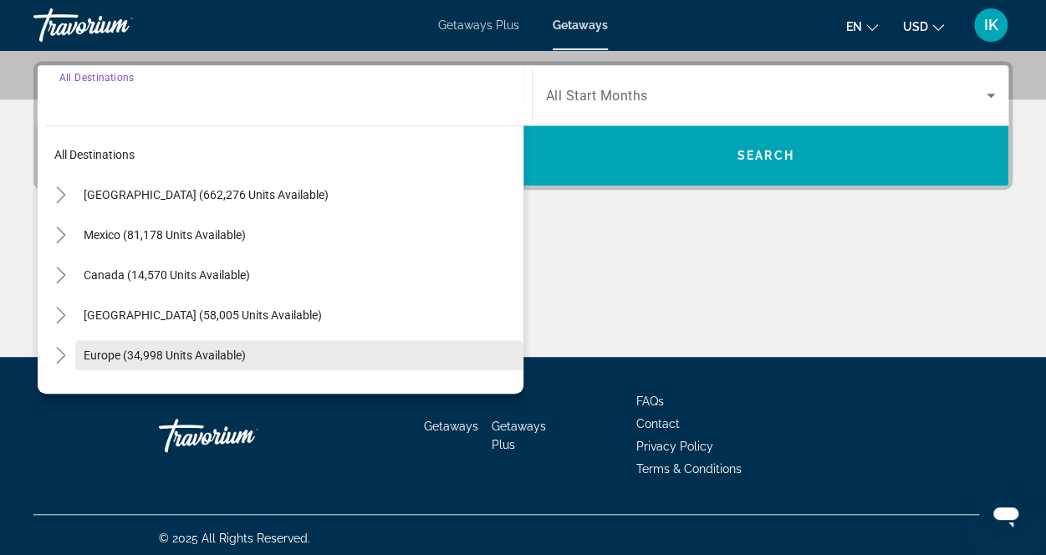
scroll to position [408, 0]
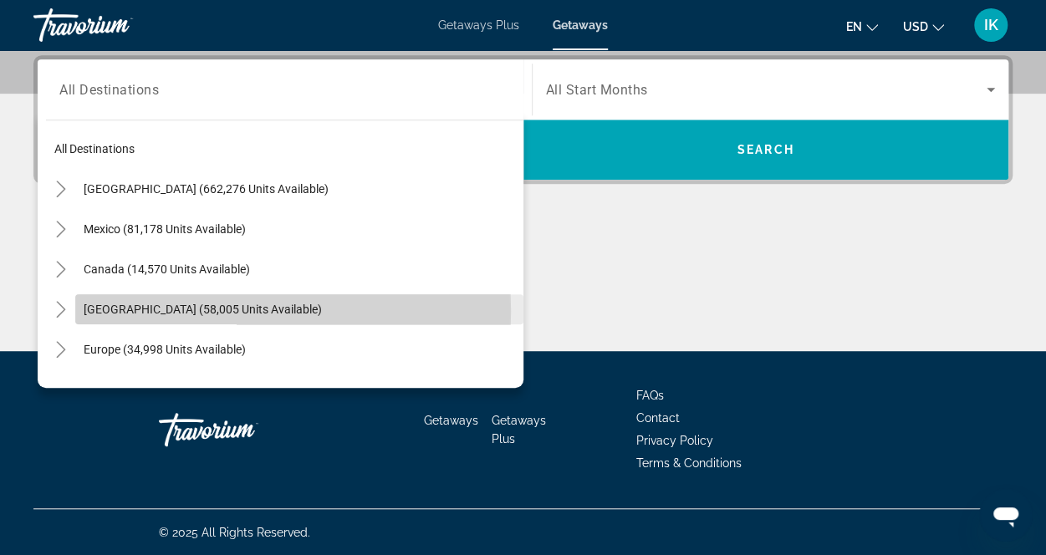
click at [161, 311] on span "[GEOGRAPHIC_DATA] (58,005 units available)" at bounding box center [203, 309] width 238 height 13
type input "**********"
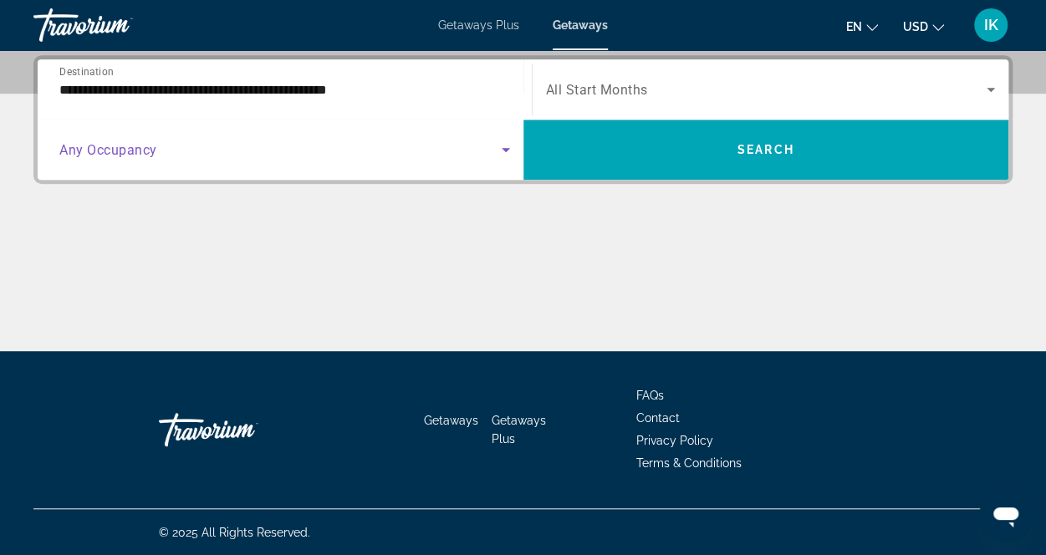
click at [501, 155] on icon "Search widget" at bounding box center [506, 150] width 20 height 20
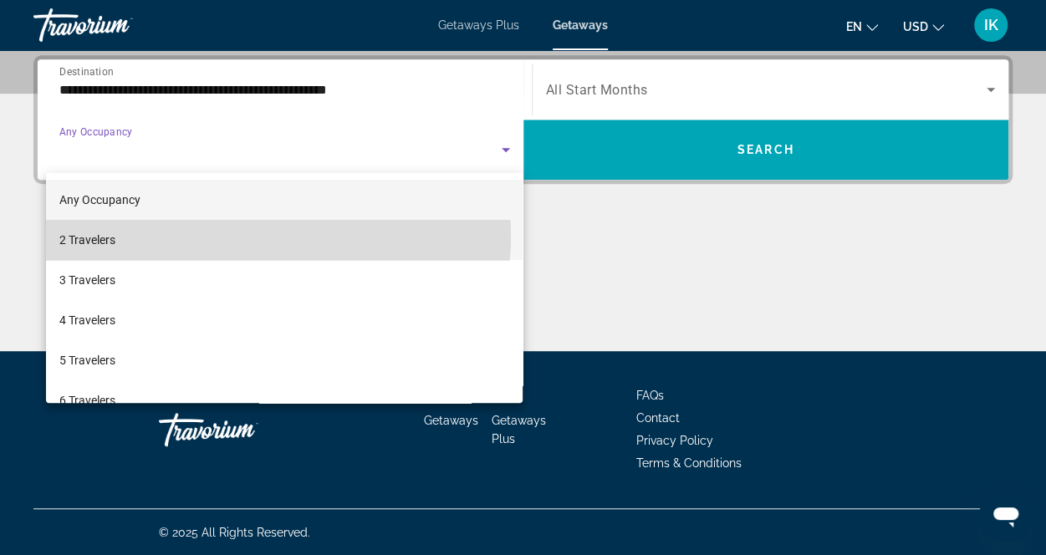
click at [259, 237] on mat-option "2 Travelers" at bounding box center [284, 240] width 477 height 40
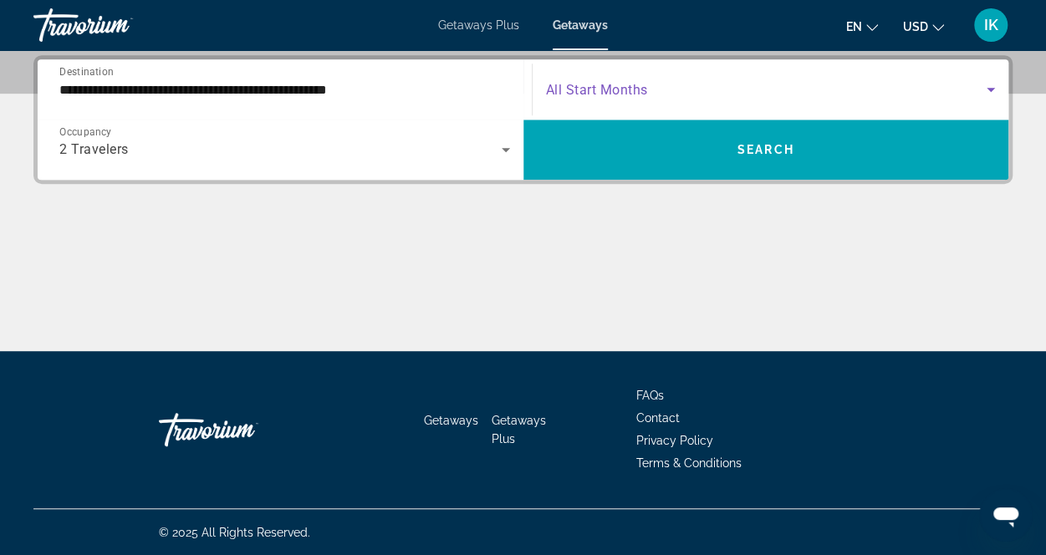
click at [679, 89] on span "Search widget" at bounding box center [766, 89] width 441 height 20
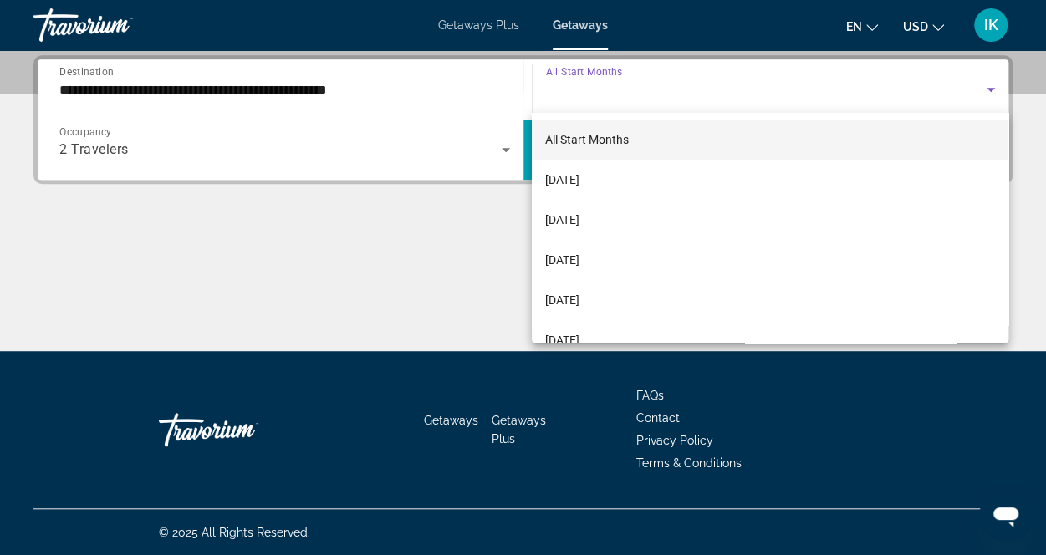
click at [988, 91] on div at bounding box center [523, 277] width 1046 height 555
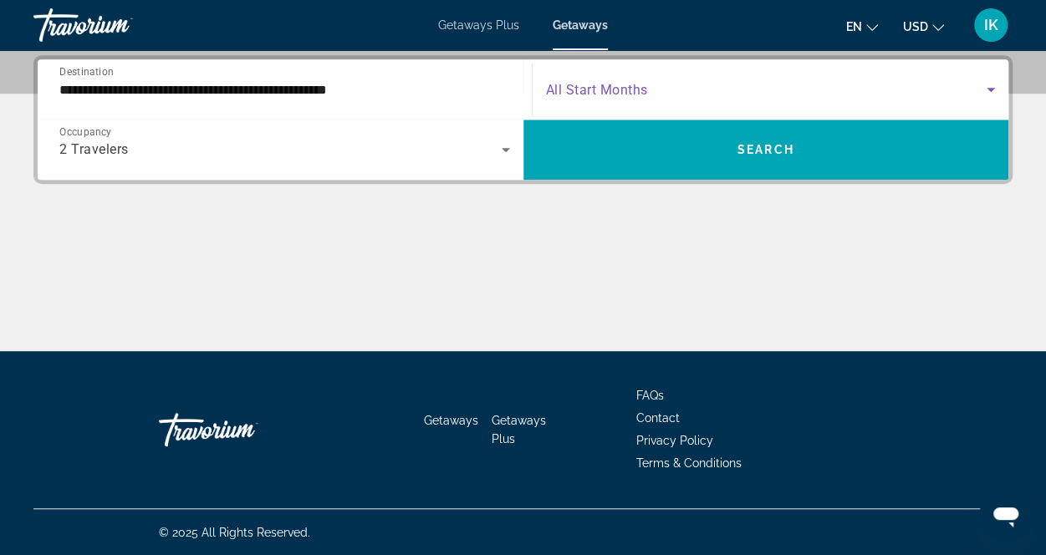
click at [727, 89] on span "Search widget" at bounding box center [766, 89] width 441 height 20
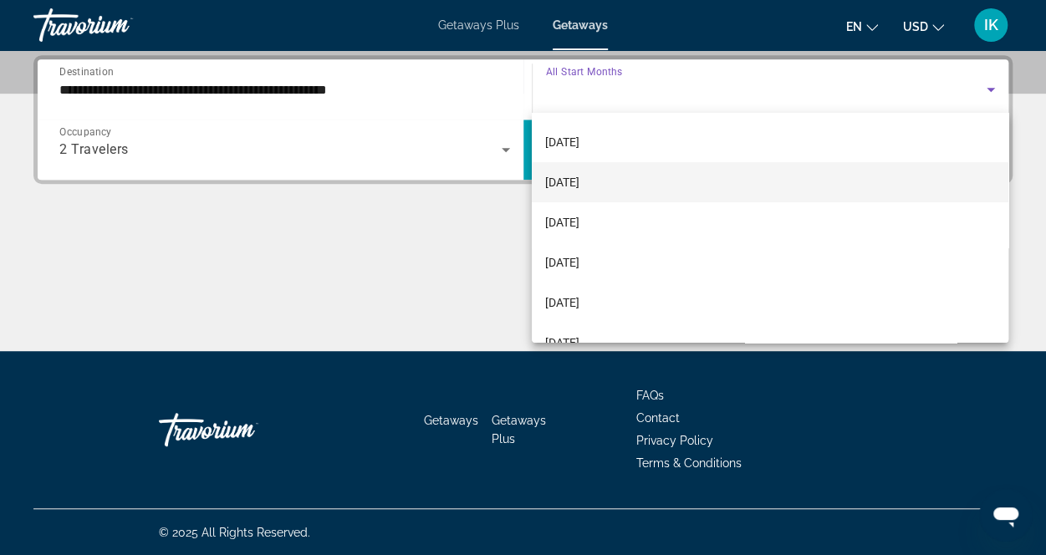
scroll to position [85, 0]
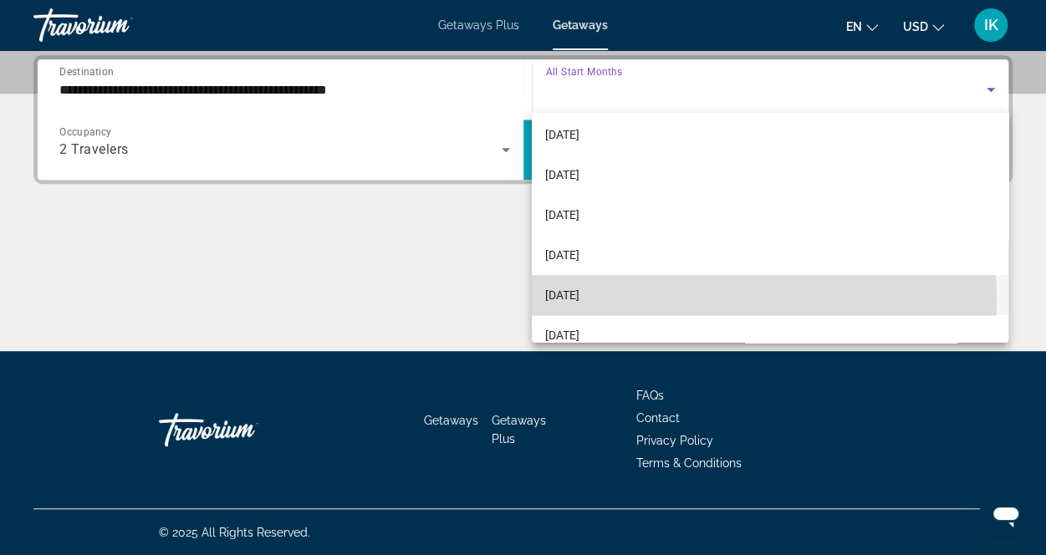
click at [579, 301] on span "[DATE]" at bounding box center [562, 295] width 34 height 20
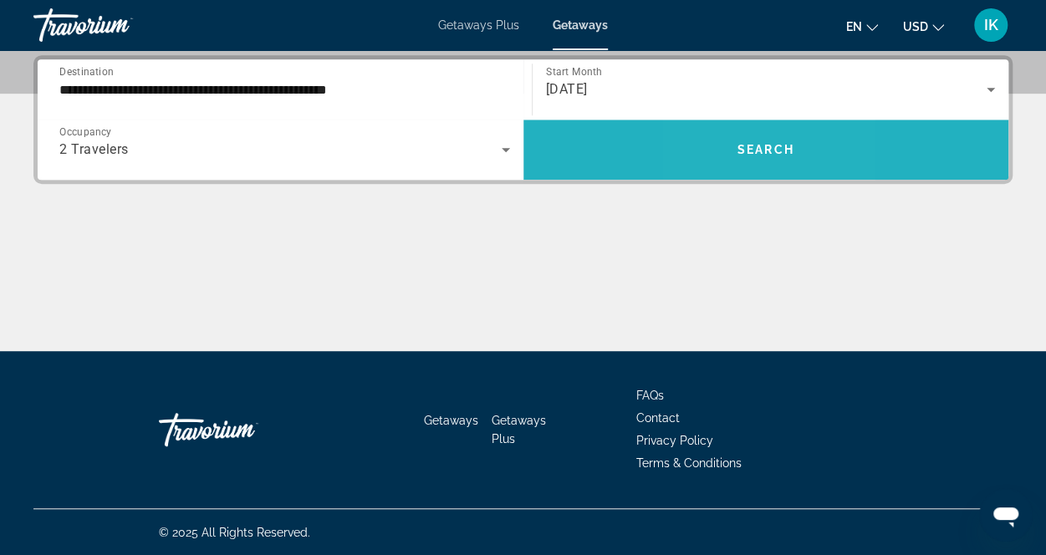
click at [731, 134] on span "Search widget" at bounding box center [766, 150] width 486 height 40
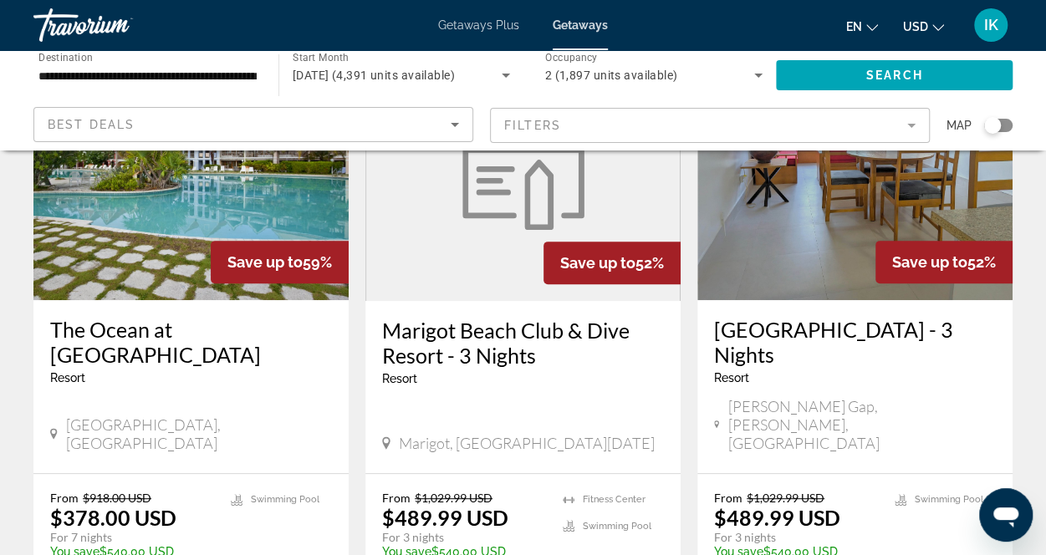
scroll to position [177, 0]
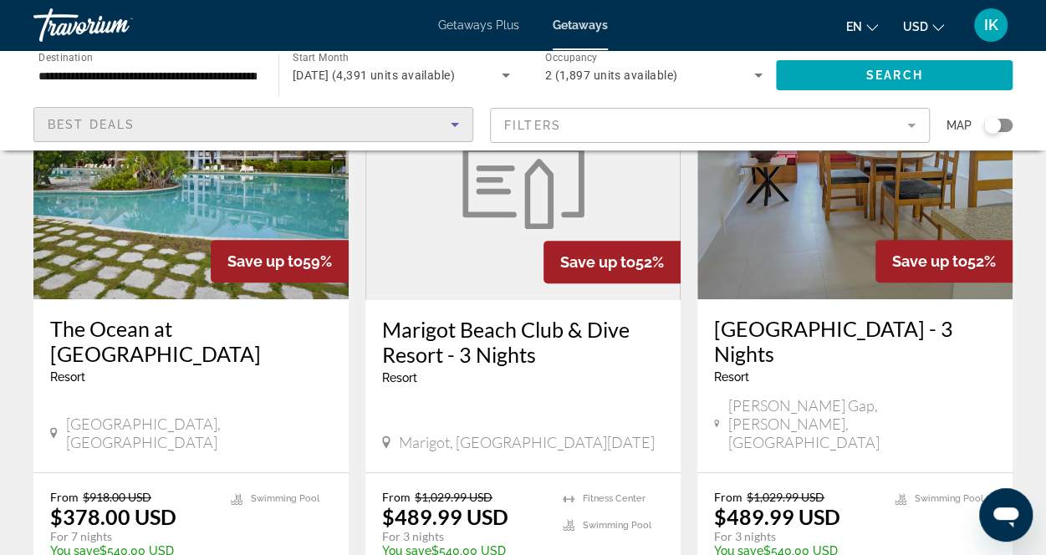
drag, startPoint x: 604, startPoint y: 314, endPoint x: 415, endPoint y: 126, distance: 266.1
click at [415, 126] on div "Best Deals" at bounding box center [249, 125] width 403 height 20
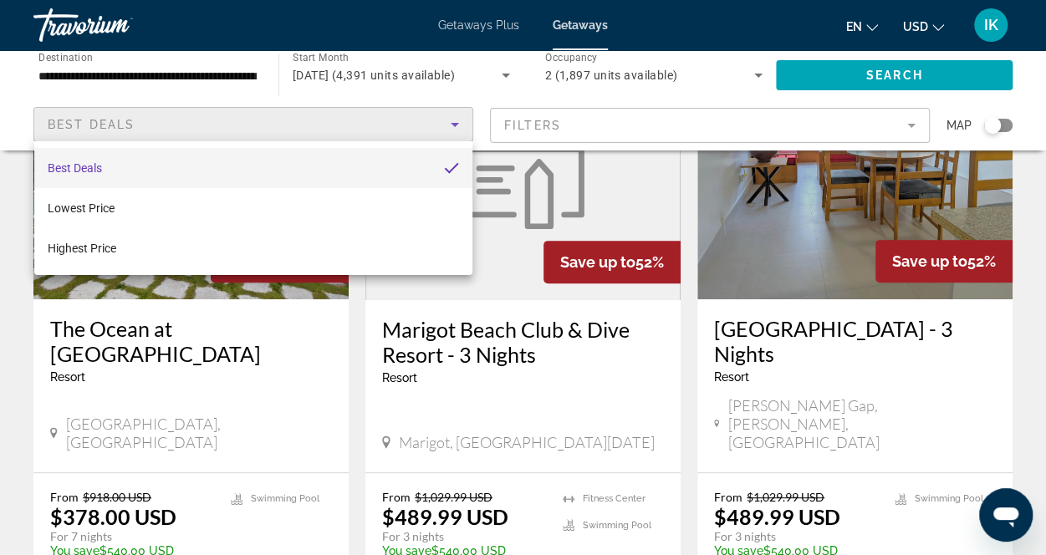
drag, startPoint x: 547, startPoint y: 259, endPoint x: 499, endPoint y: 282, distance: 52.7
click at [499, 282] on div at bounding box center [523, 277] width 1046 height 555
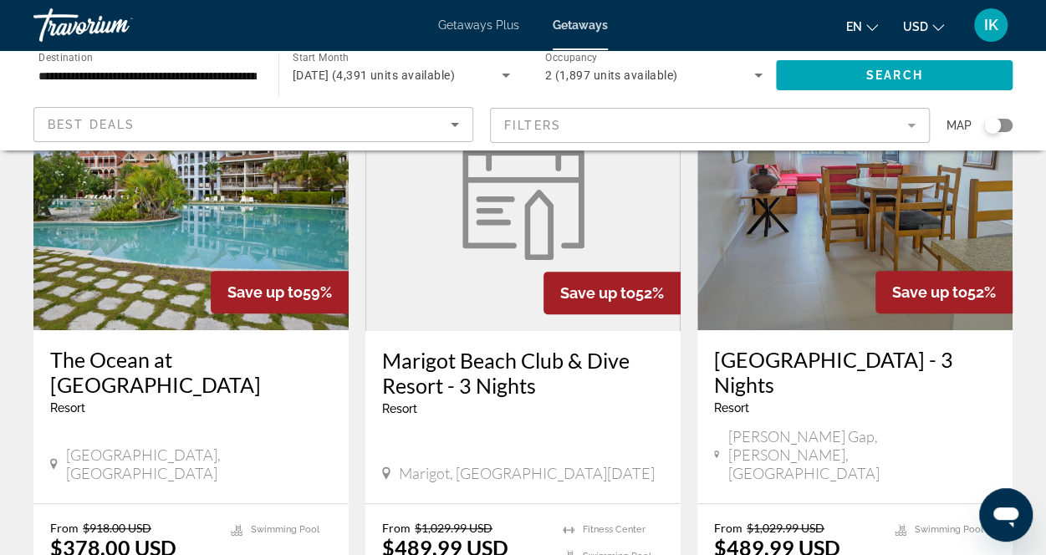
scroll to position [0, 0]
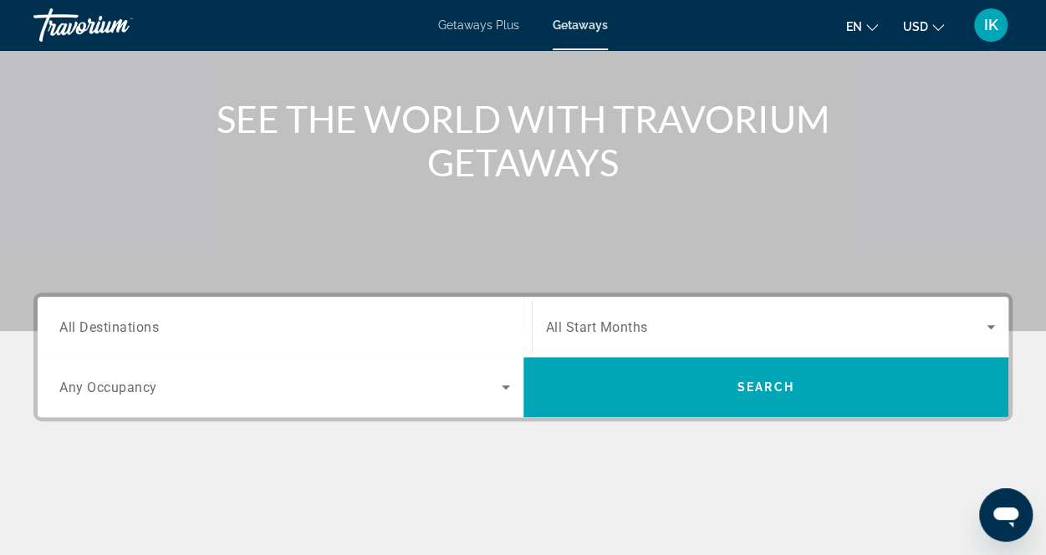
scroll to position [199, 0]
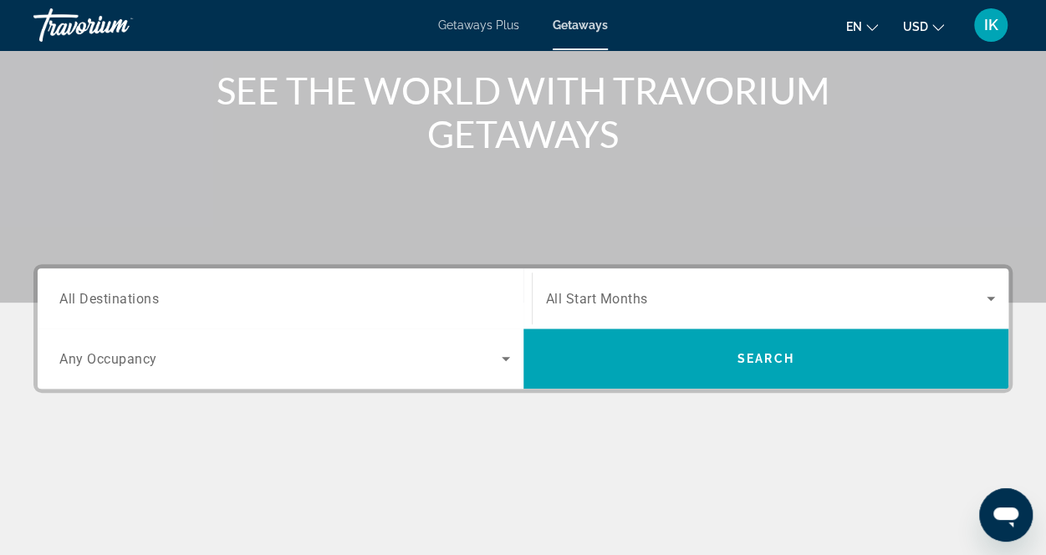
click at [256, 282] on div "Search widget" at bounding box center [284, 299] width 451 height 48
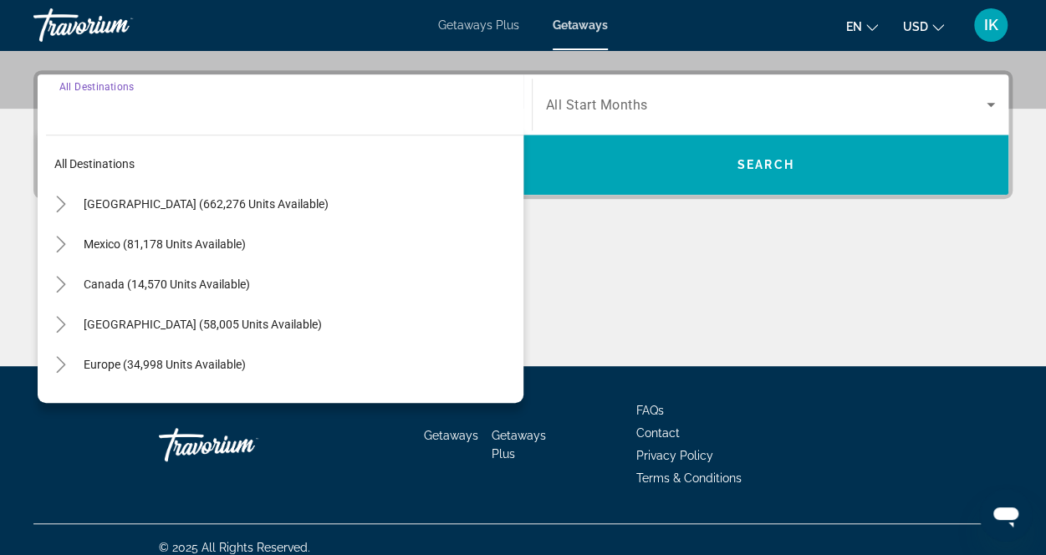
scroll to position [408, 0]
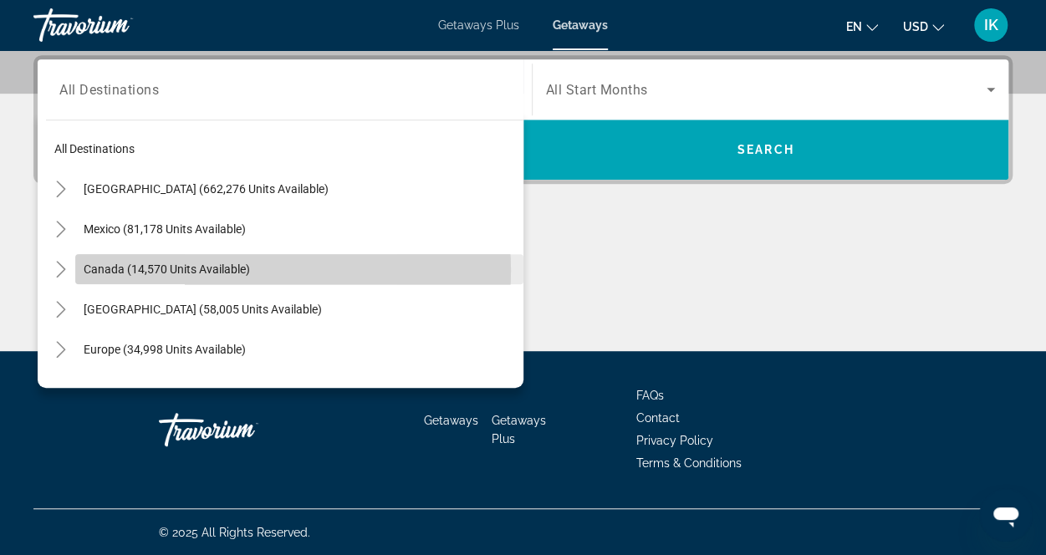
click at [241, 270] on span "Canada (14,570 units available)" at bounding box center [167, 269] width 166 height 13
type input "**********"
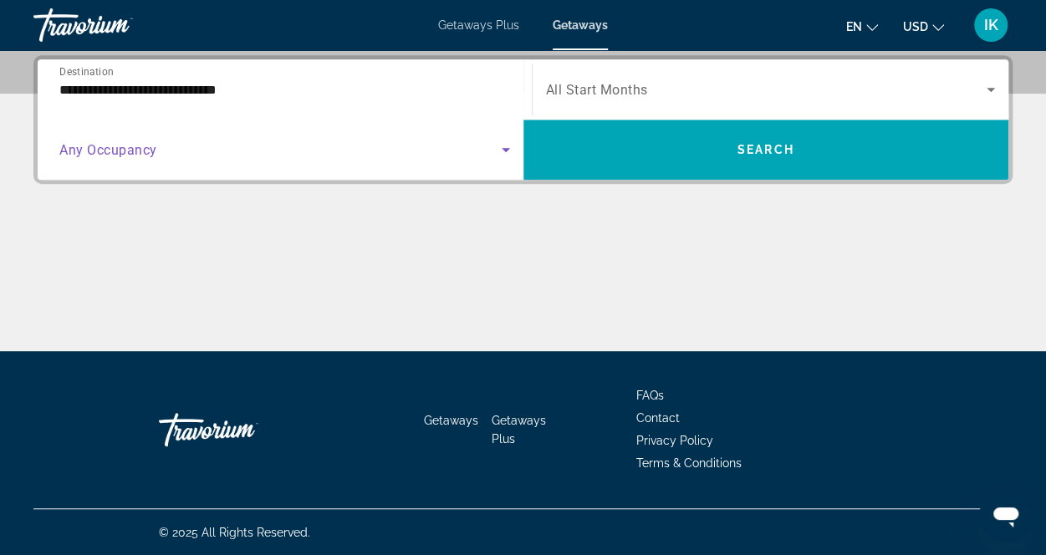
click at [501, 153] on icon "Search widget" at bounding box center [506, 150] width 20 height 20
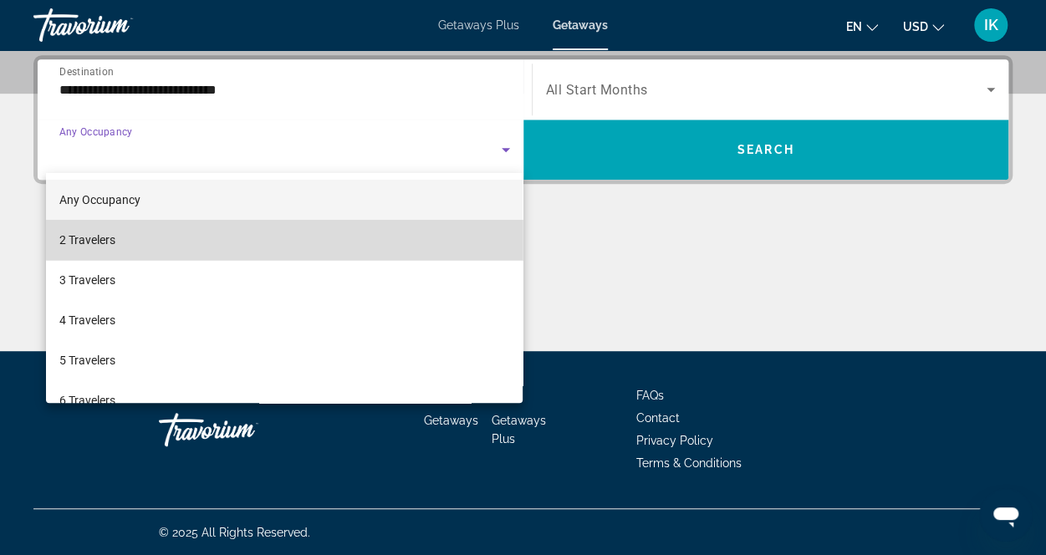
click at [376, 227] on mat-option "2 Travelers" at bounding box center [284, 240] width 477 height 40
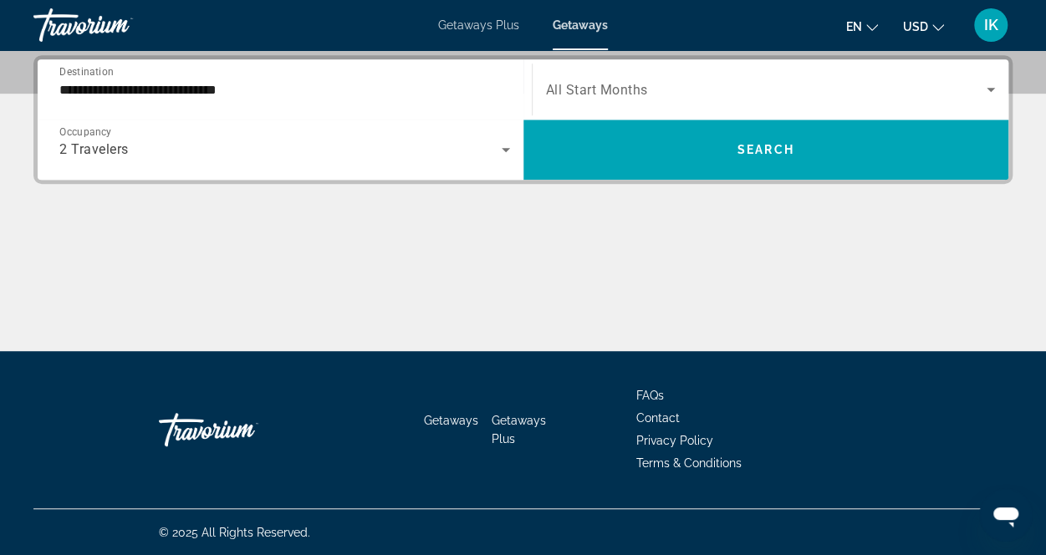
click at [712, 100] on div "Search widget" at bounding box center [771, 89] width 450 height 47
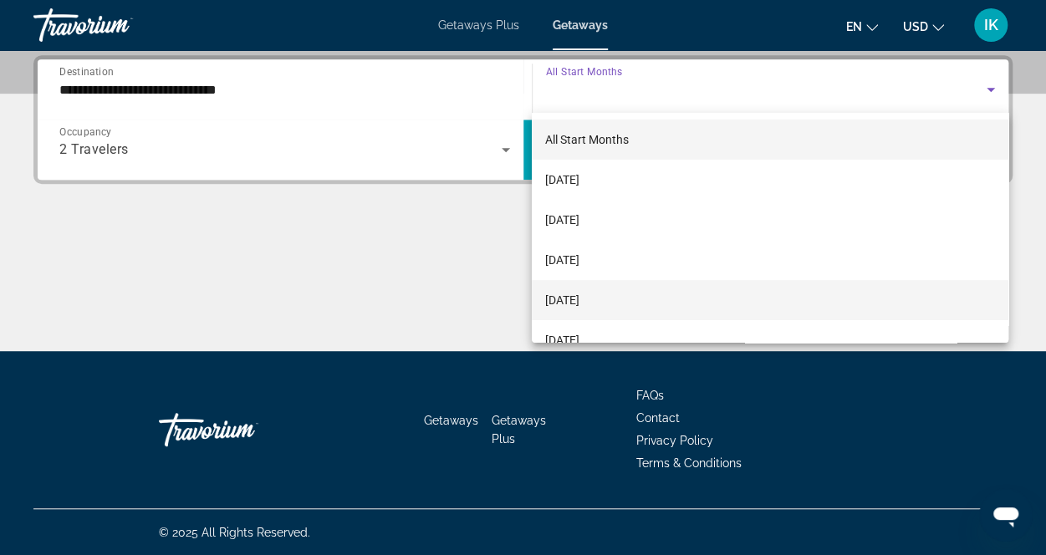
click at [579, 293] on span "[DATE]" at bounding box center [562, 300] width 34 height 20
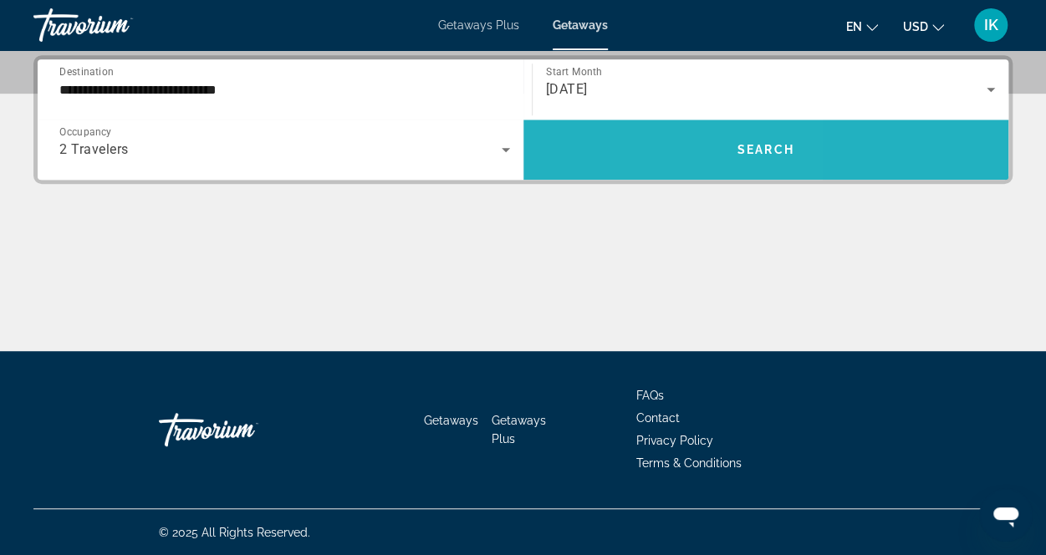
click at [704, 158] on span "Search widget" at bounding box center [766, 150] width 486 height 40
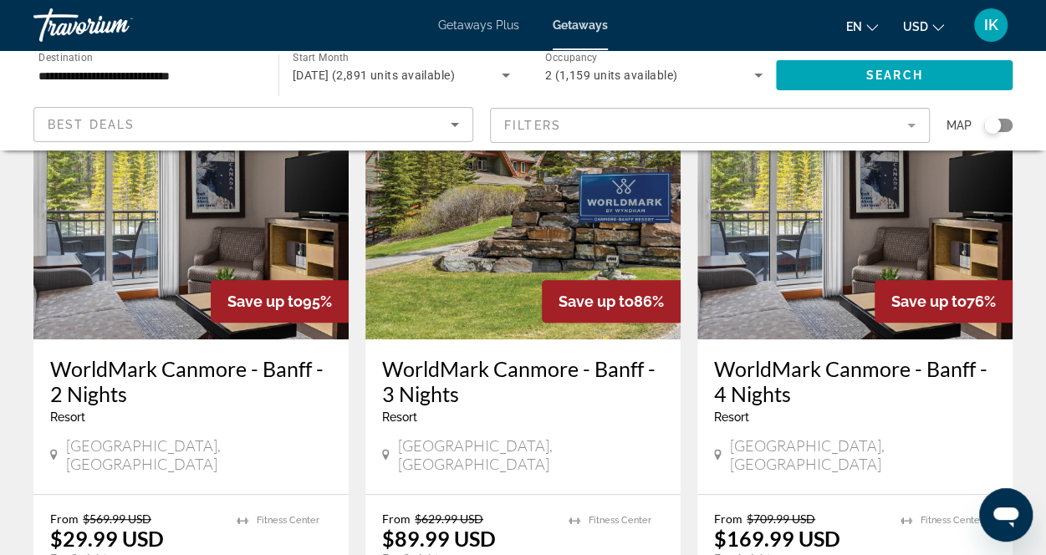
scroll to position [130, 0]
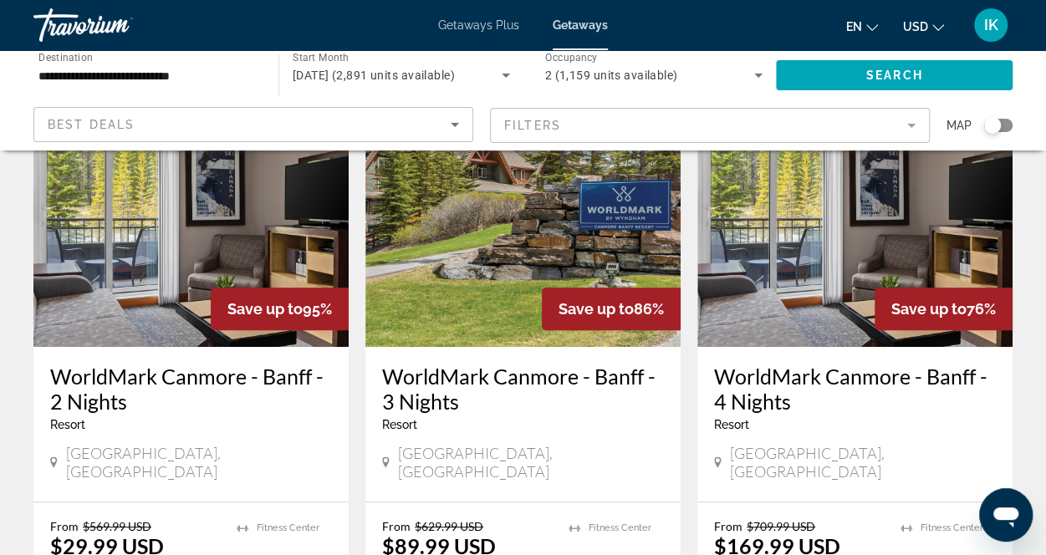
click at [288, 230] on img "Main content" at bounding box center [190, 213] width 315 height 268
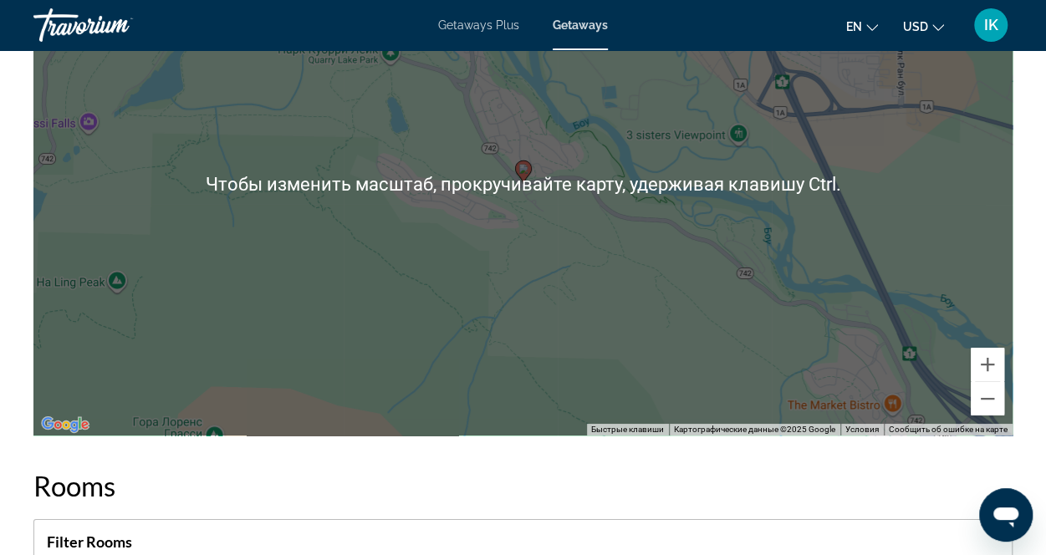
scroll to position [2905, 0]
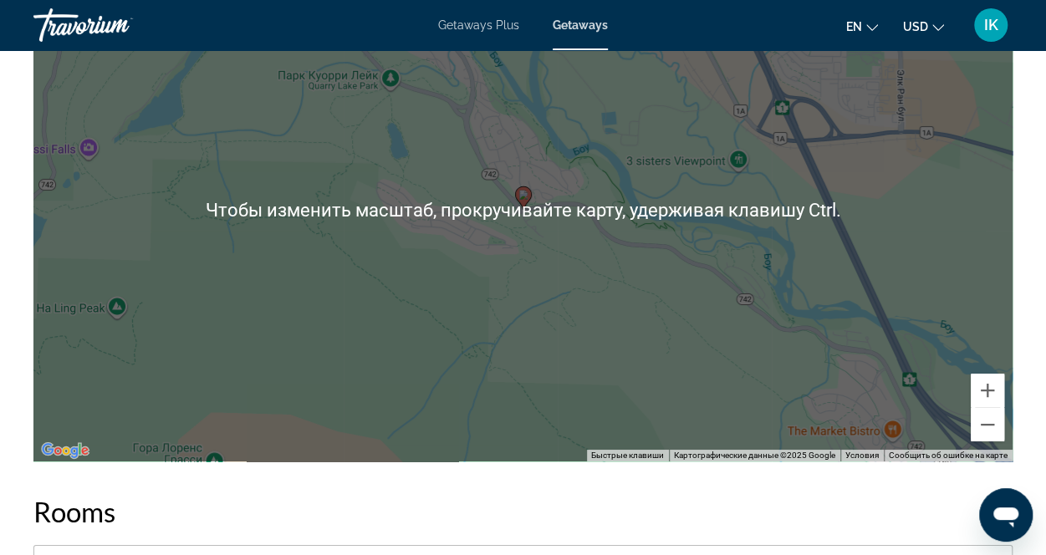
click at [669, 263] on div "Чтобы активировать перетаскивание с помощью клавиатуры, нажмите Alt + Ввод. Пос…" at bounding box center [522, 211] width 979 height 502
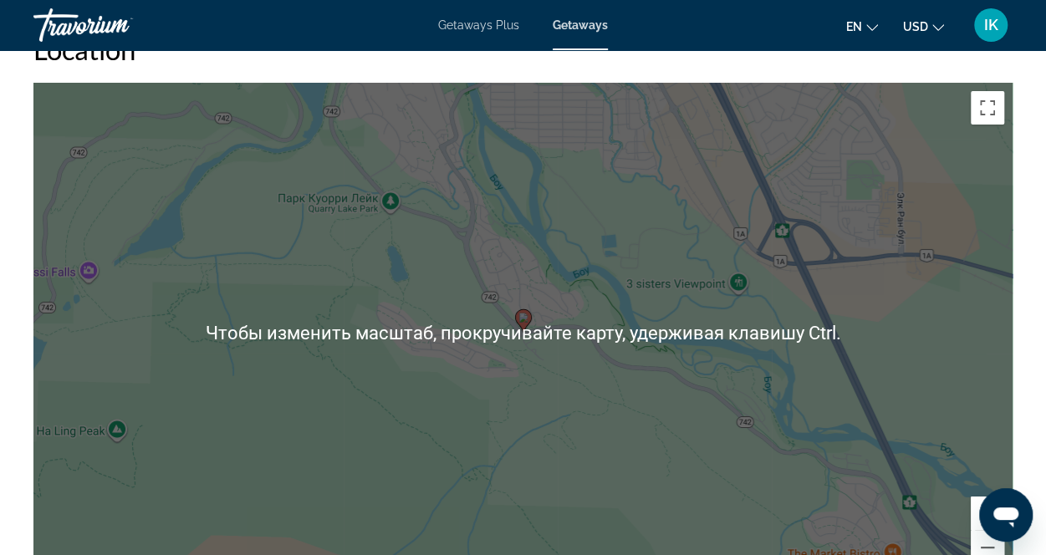
scroll to position [2781, 0]
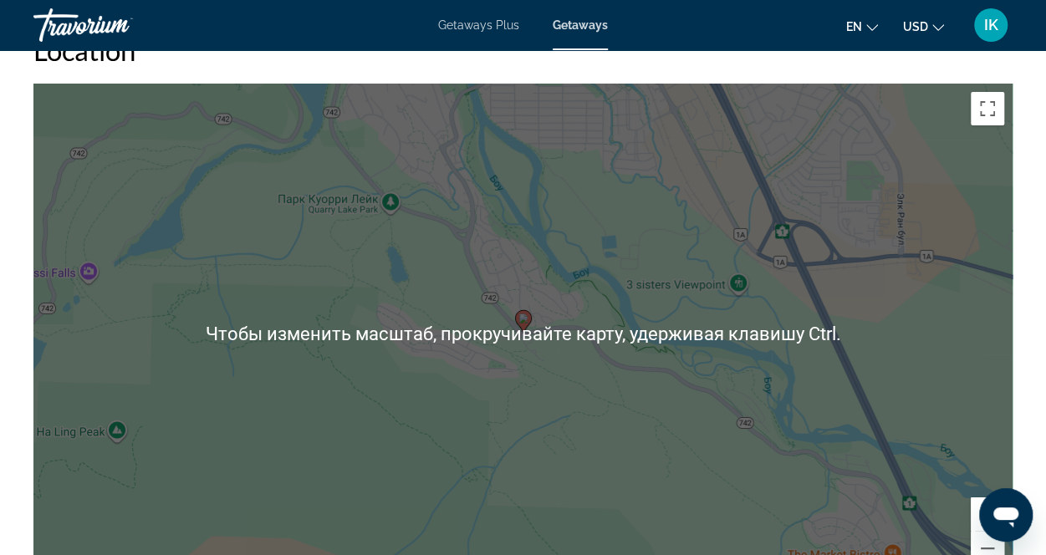
click at [567, 253] on div "Чтобы активировать перетаскивание с помощью клавиатуры, нажмите Alt + Ввод. Пос…" at bounding box center [522, 335] width 979 height 502
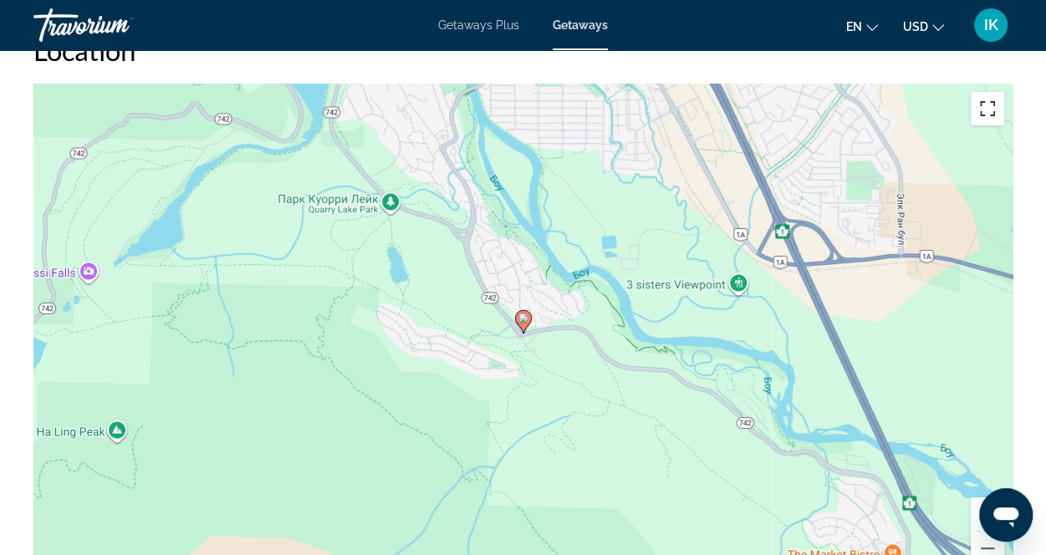
click at [979, 92] on button "Включить полноэкранный режим" at bounding box center [987, 108] width 33 height 33
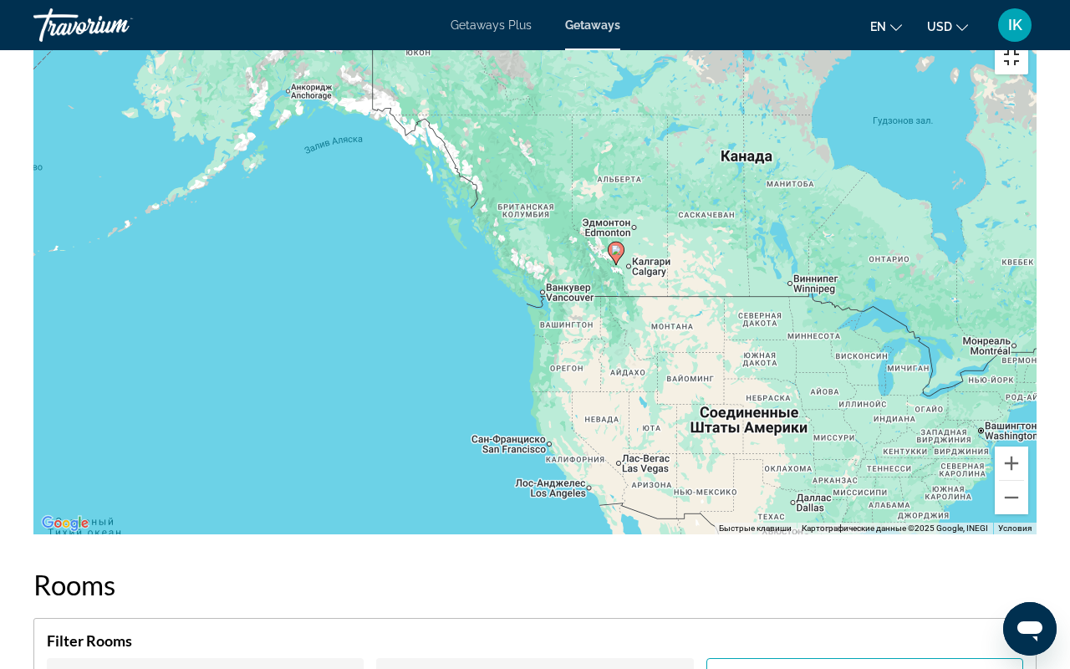
click at [1028, 41] on button "Включить полноэкранный режим" at bounding box center [1011, 57] width 33 height 33
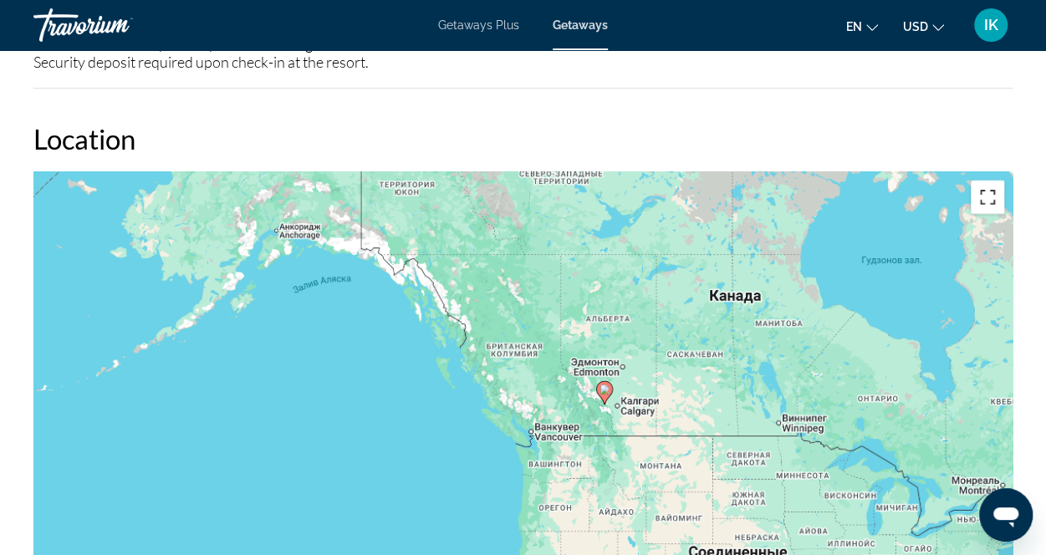
scroll to position [2690, 0]
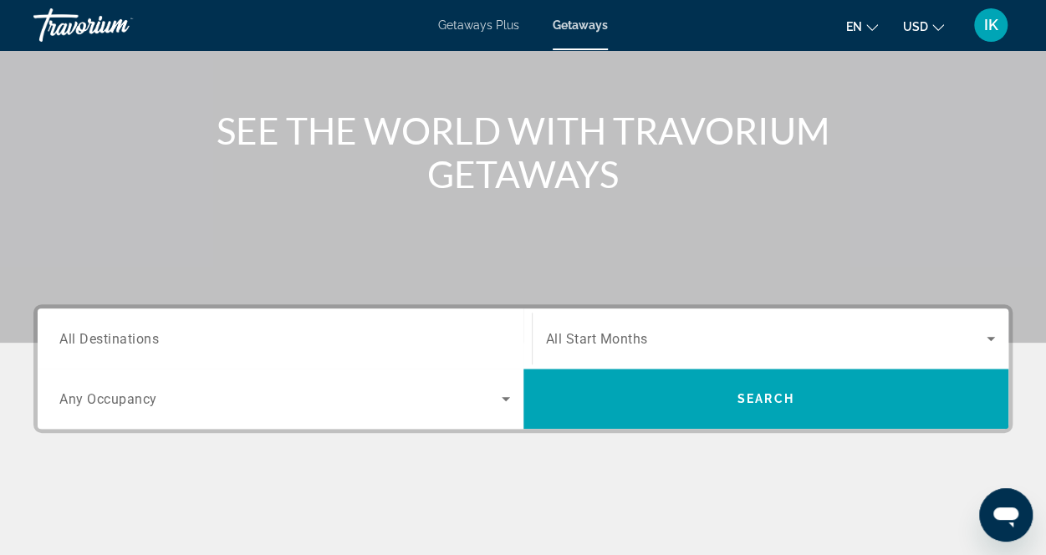
scroll to position [167, 0]
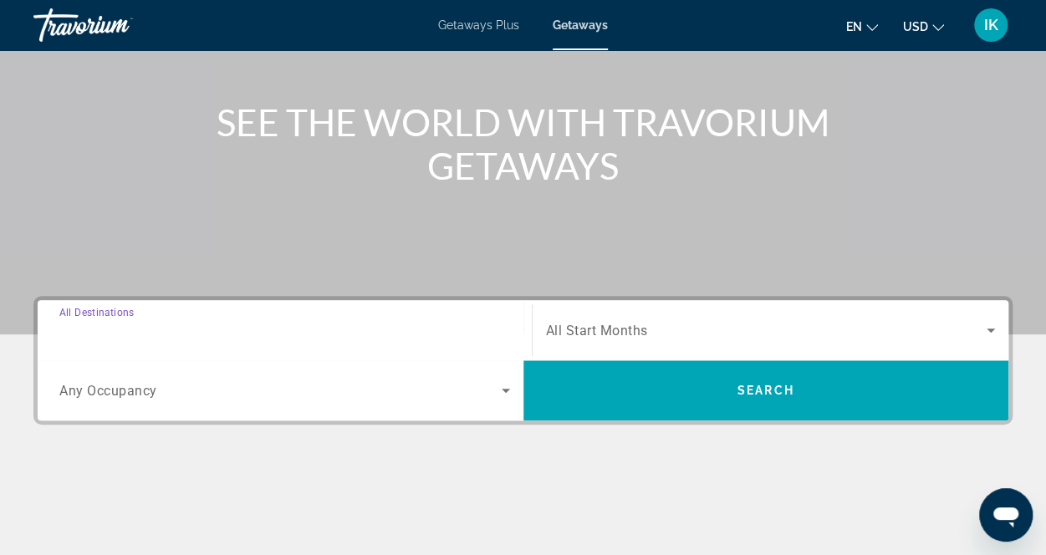
click at [264, 325] on input "Destination All Destinations" at bounding box center [284, 331] width 451 height 20
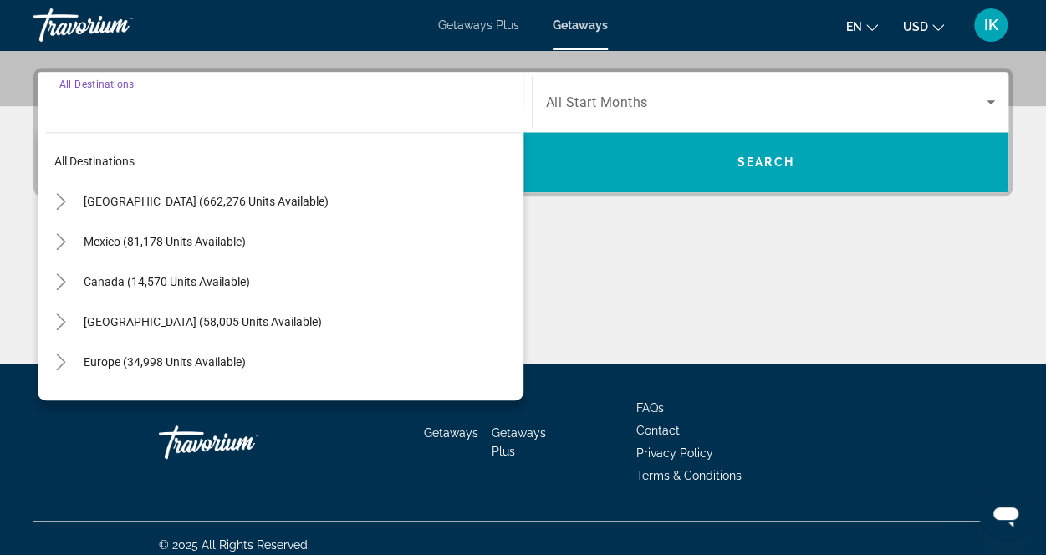
scroll to position [408, 0]
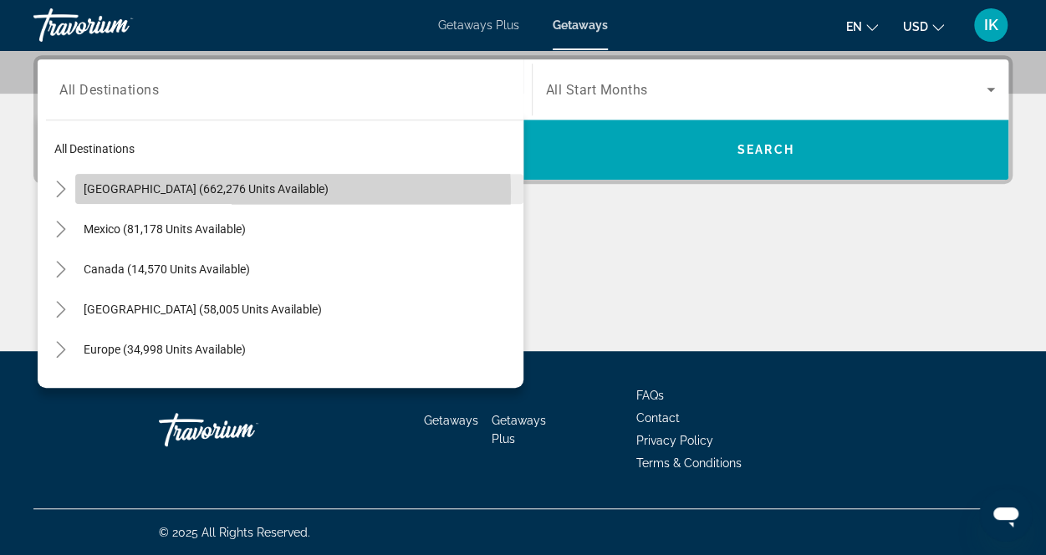
click at [264, 191] on span "[GEOGRAPHIC_DATA] (662,276 units available)" at bounding box center [206, 188] width 245 height 13
type input "**********"
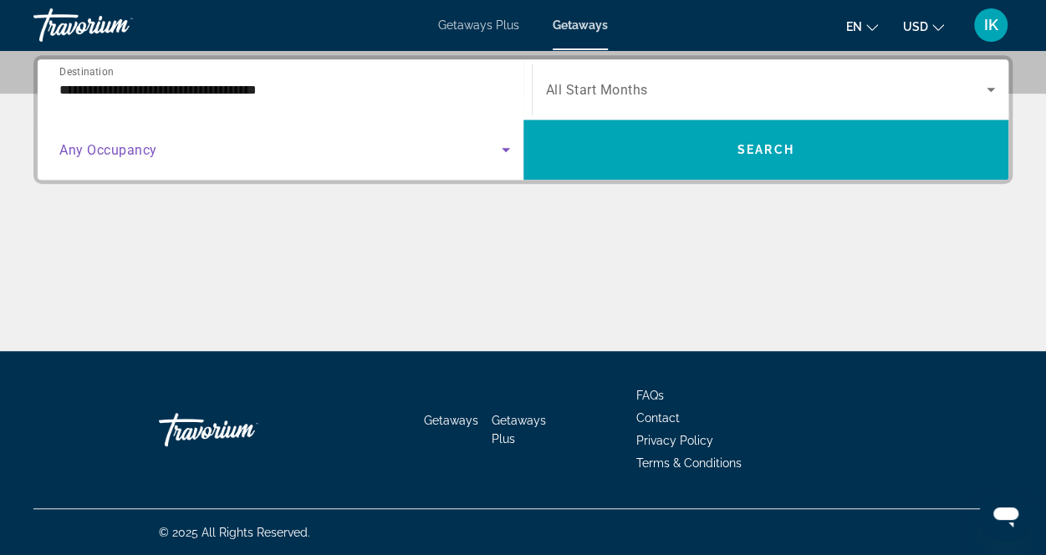
click at [505, 155] on icon "Search widget" at bounding box center [506, 150] width 20 height 20
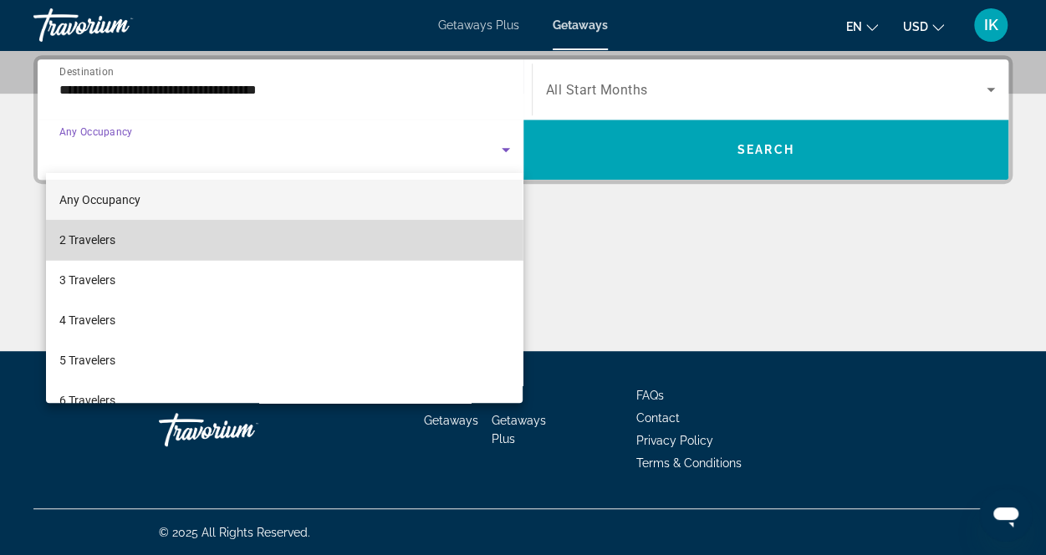
click at [288, 242] on mat-option "2 Travelers" at bounding box center [284, 240] width 477 height 40
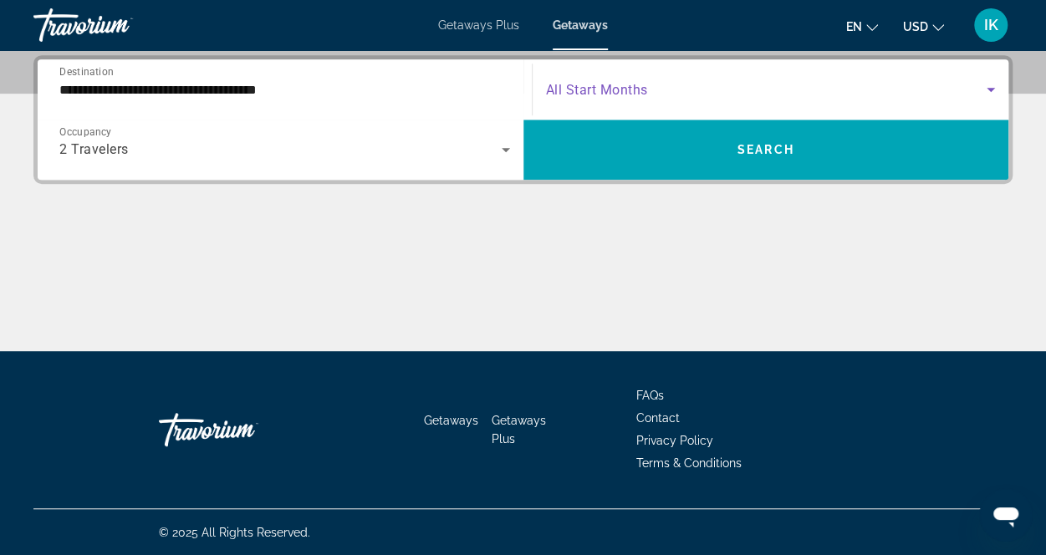
click at [694, 84] on span "Search widget" at bounding box center [766, 89] width 441 height 20
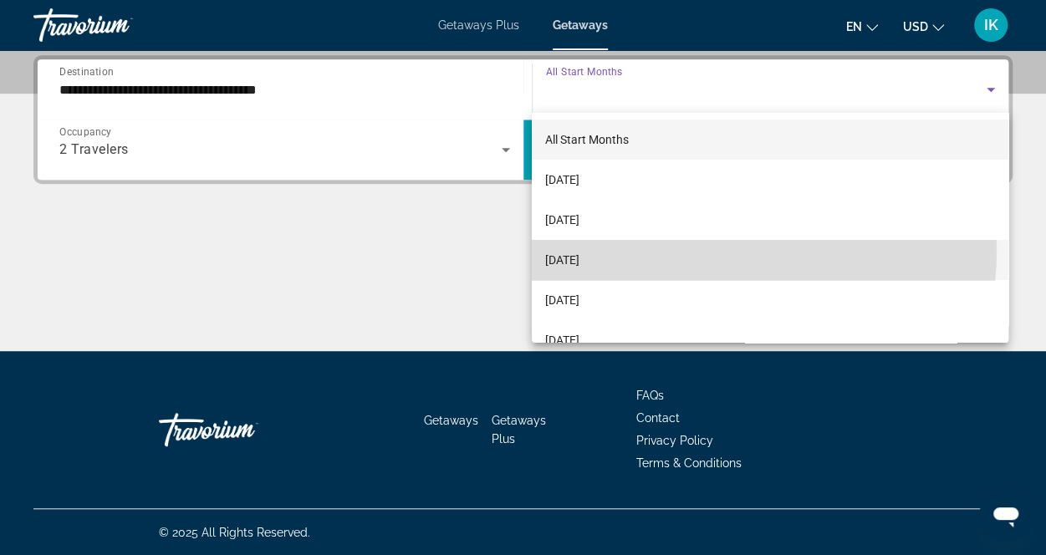
click at [644, 248] on mat-option "[DATE]" at bounding box center [770, 260] width 477 height 40
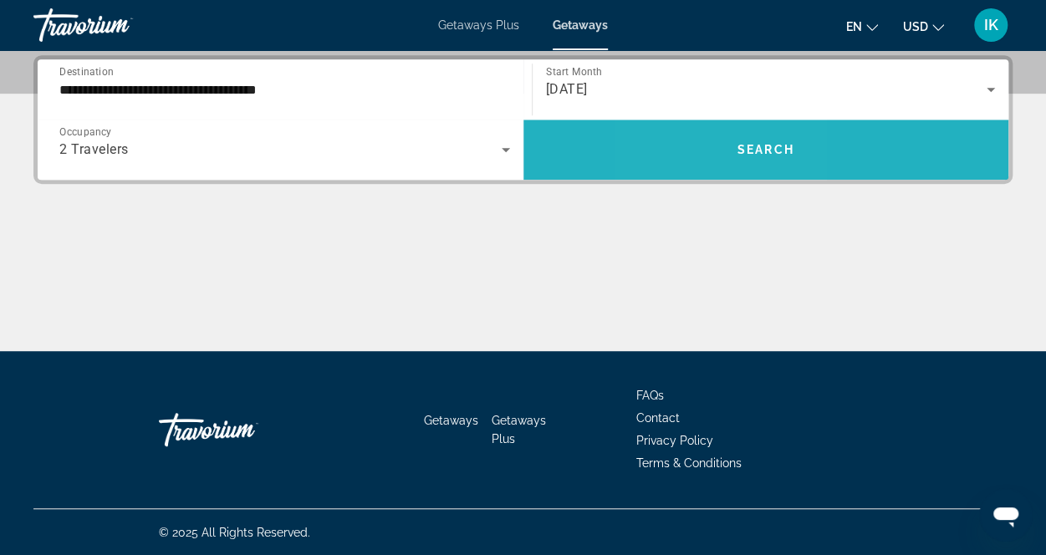
click at [706, 156] on span "Search widget" at bounding box center [766, 150] width 486 height 40
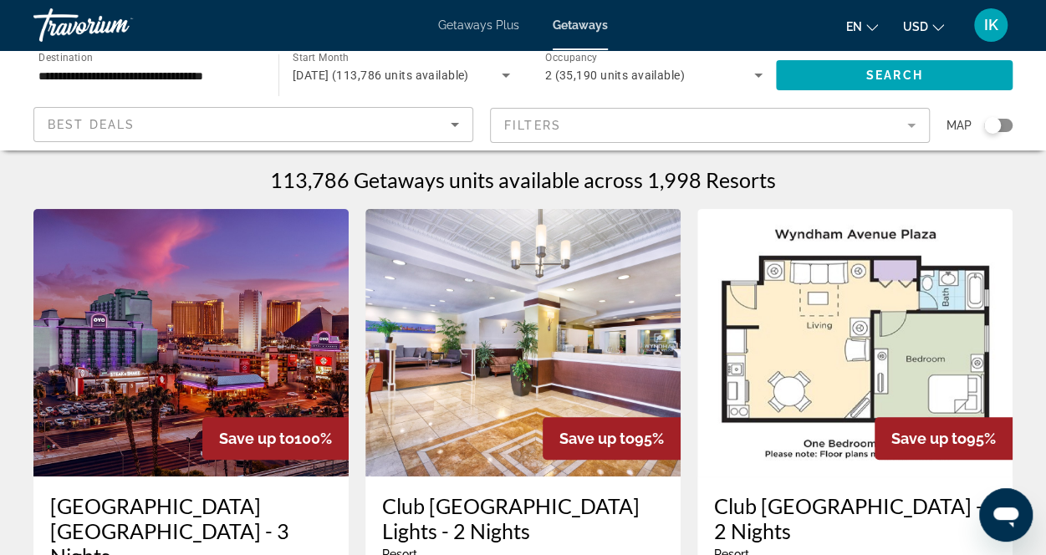
scroll to position [142, 0]
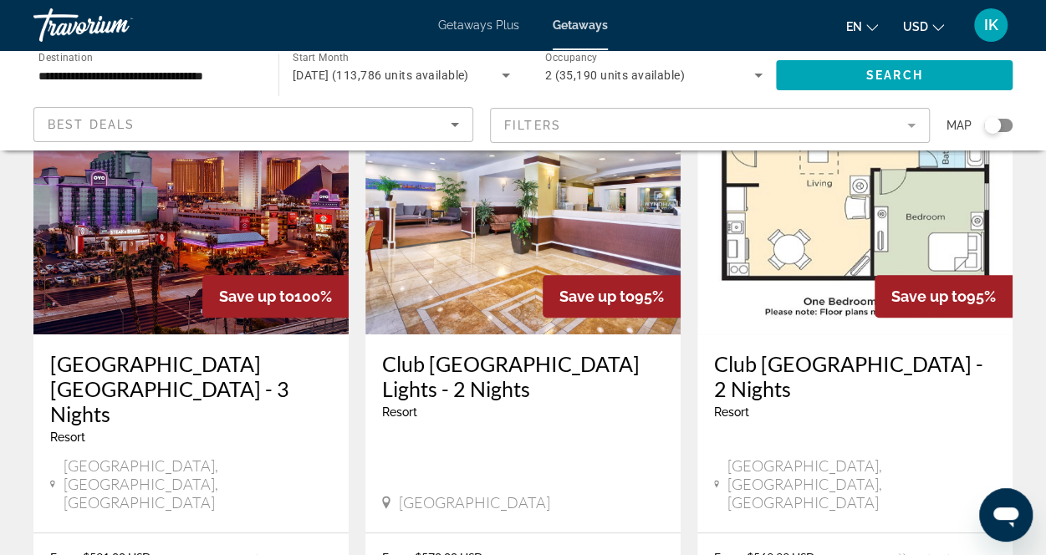
click at [249, 238] on img "Main content" at bounding box center [190, 201] width 315 height 268
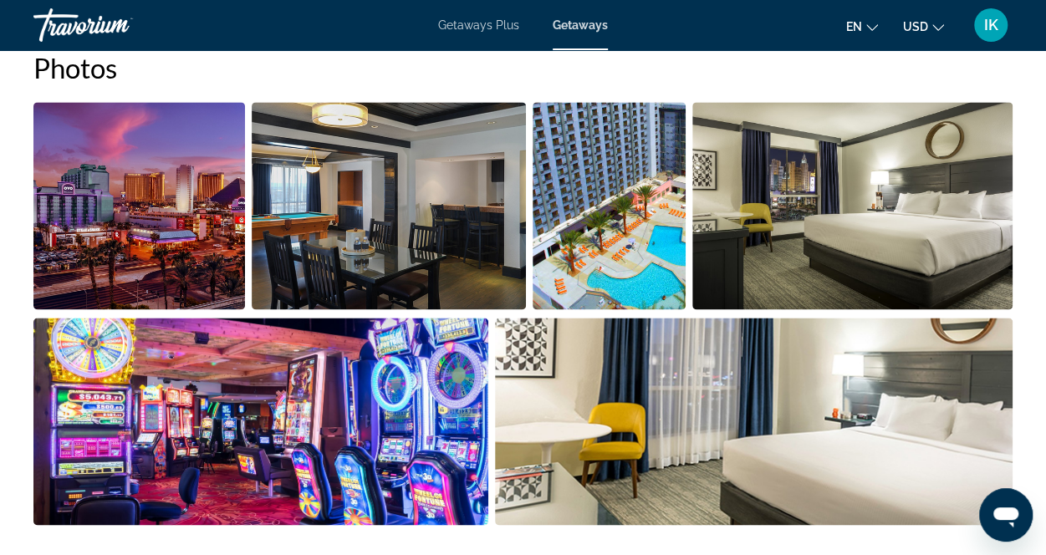
scroll to position [1119, 0]
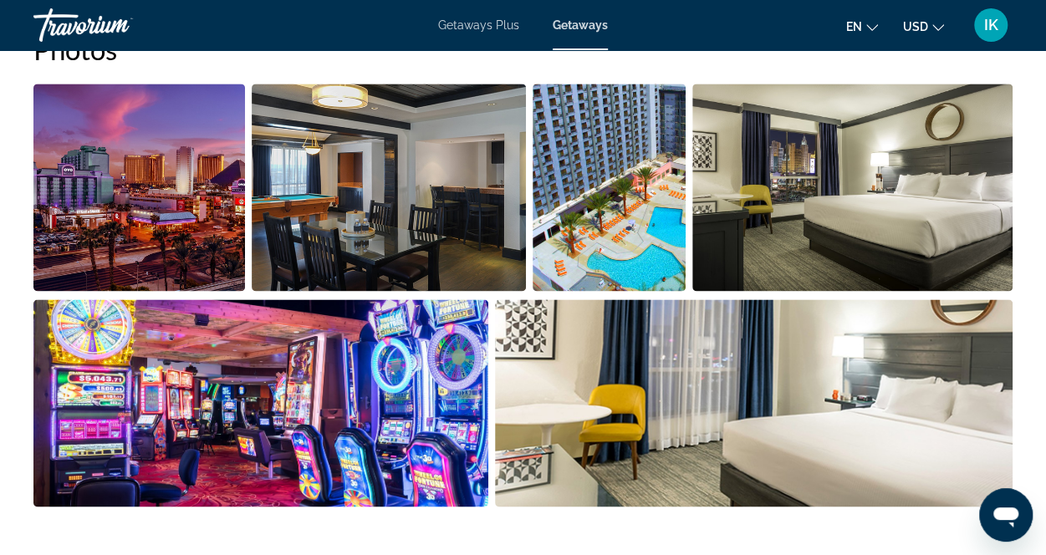
click at [194, 210] on img "Open full-screen image slider" at bounding box center [139, 187] width 212 height 207
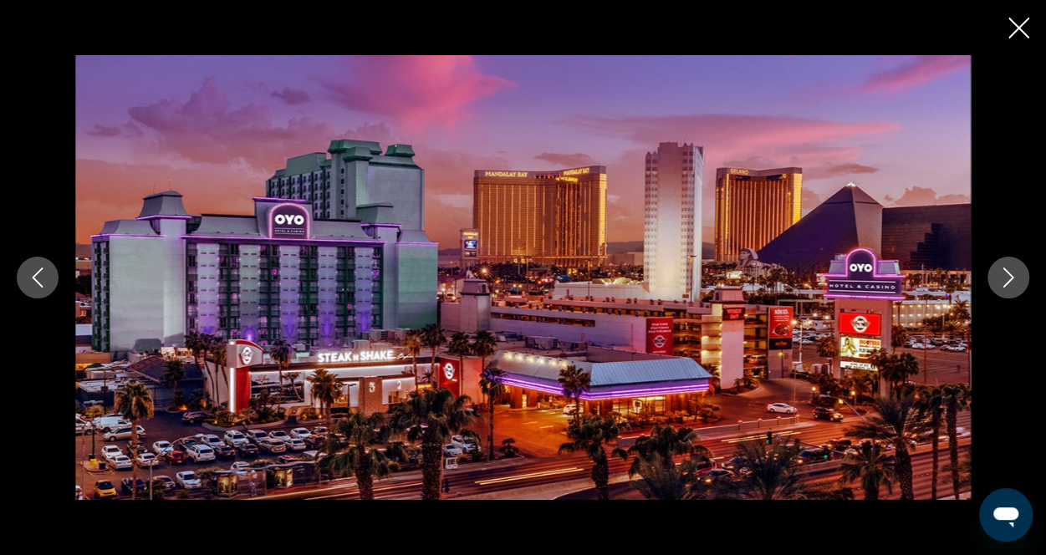
click at [1009, 278] on icon "Next image" at bounding box center [1008, 278] width 20 height 20
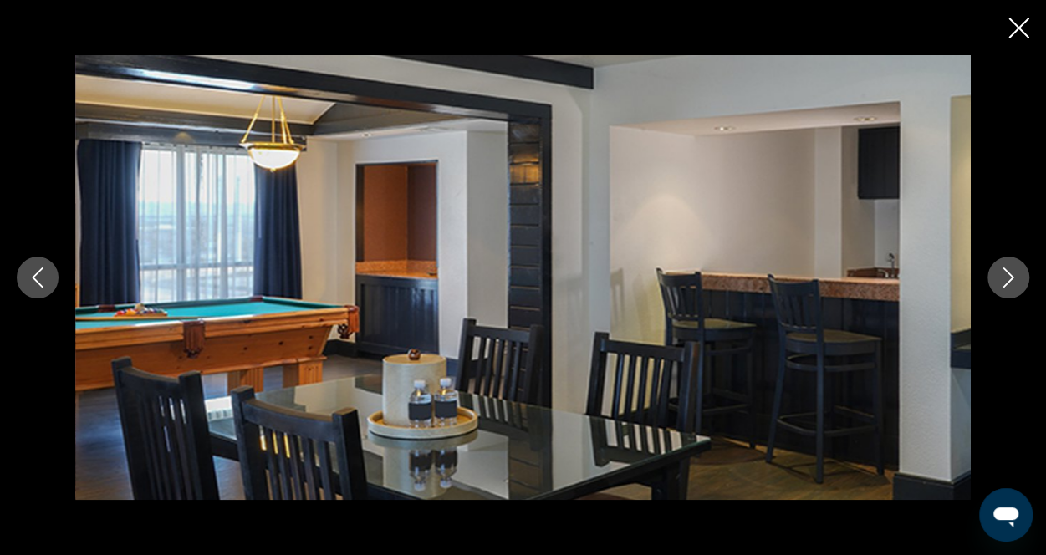
click at [1009, 278] on icon "Next image" at bounding box center [1008, 278] width 20 height 20
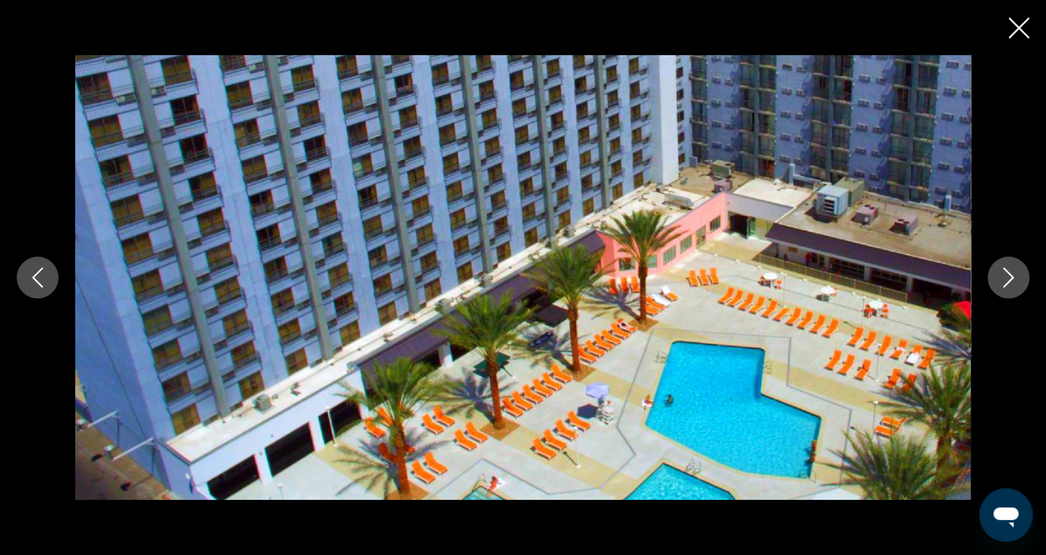
click at [1009, 278] on icon "Next image" at bounding box center [1008, 278] width 20 height 20
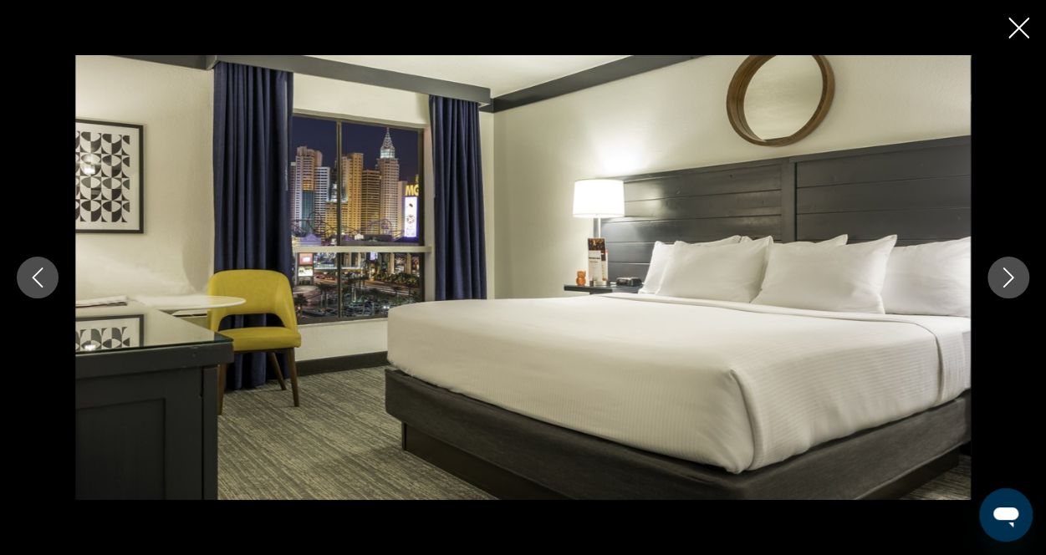
click at [1009, 278] on icon "Next image" at bounding box center [1008, 278] width 20 height 20
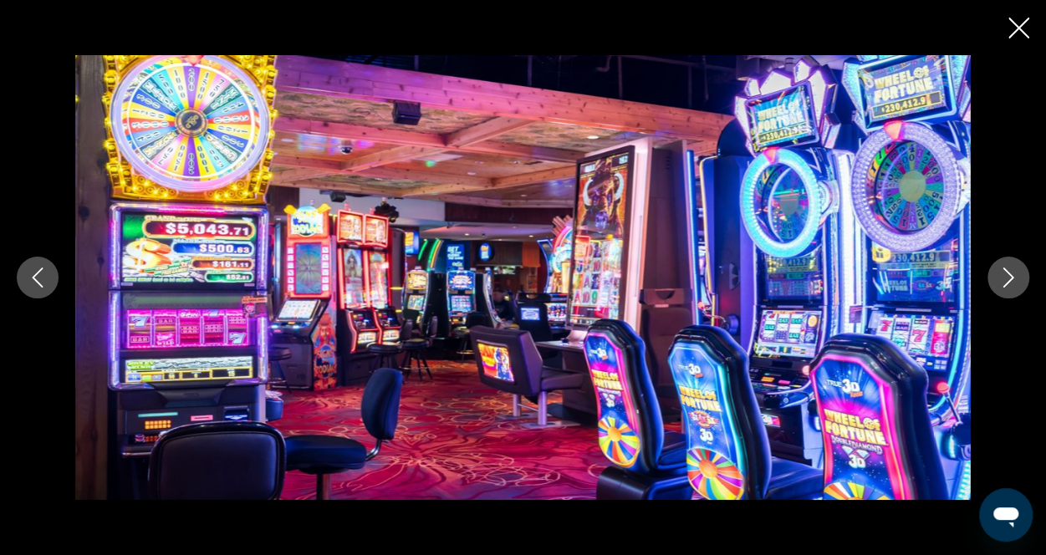
click at [1009, 278] on icon "Next image" at bounding box center [1008, 278] width 20 height 20
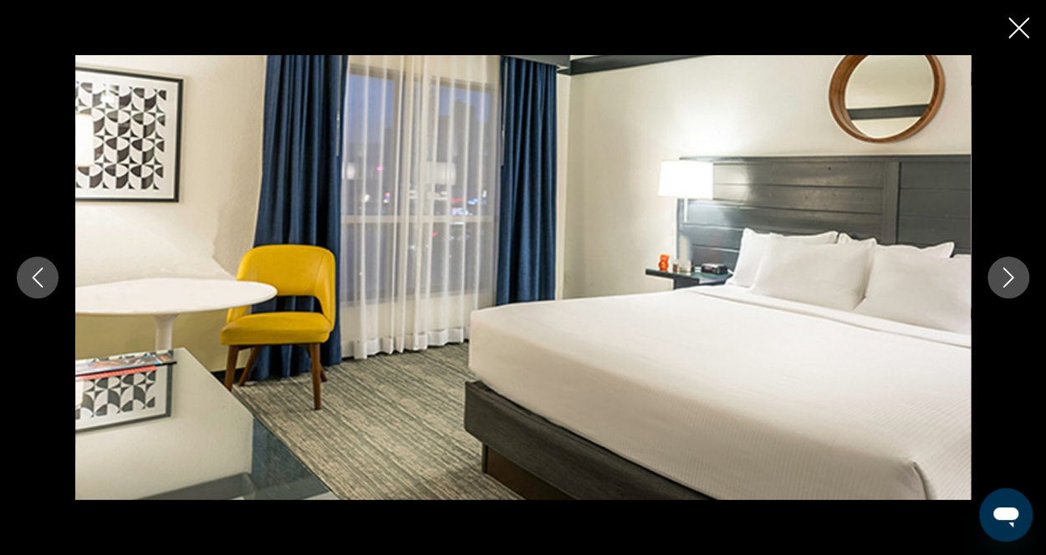
click at [1009, 278] on icon "Next image" at bounding box center [1008, 278] width 20 height 20
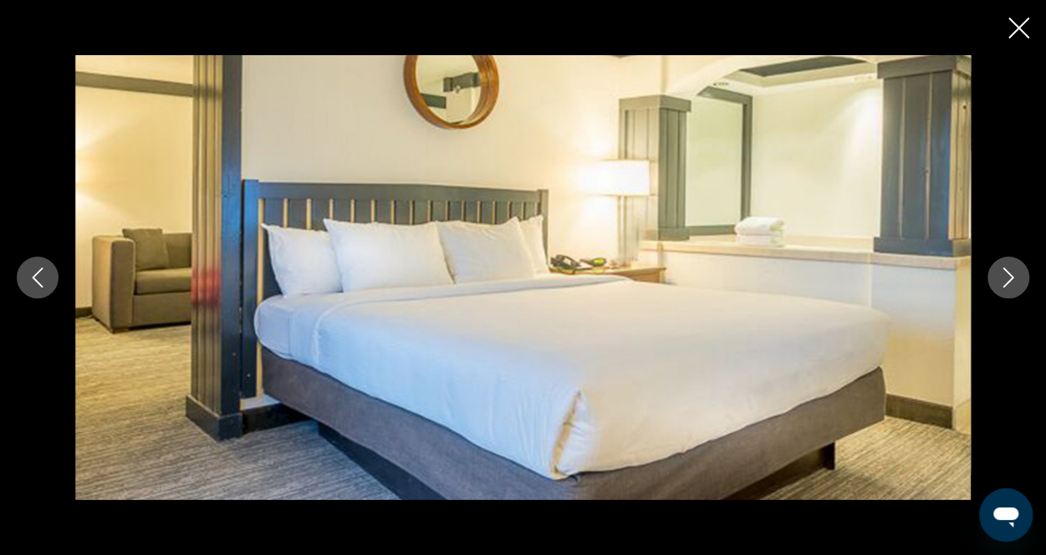
click at [1009, 278] on icon "Next image" at bounding box center [1008, 278] width 20 height 20
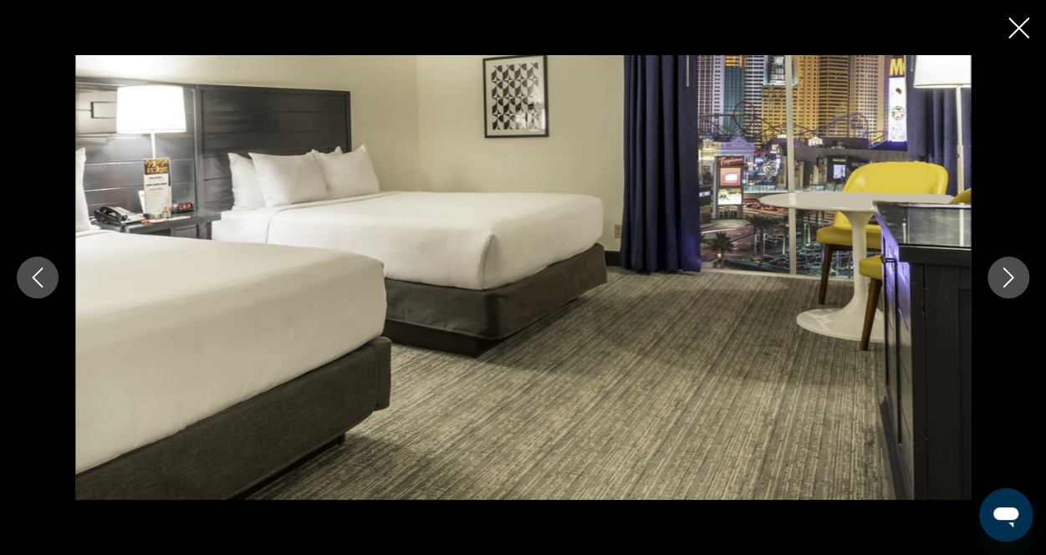
click at [1009, 278] on icon "Next image" at bounding box center [1008, 278] width 20 height 20
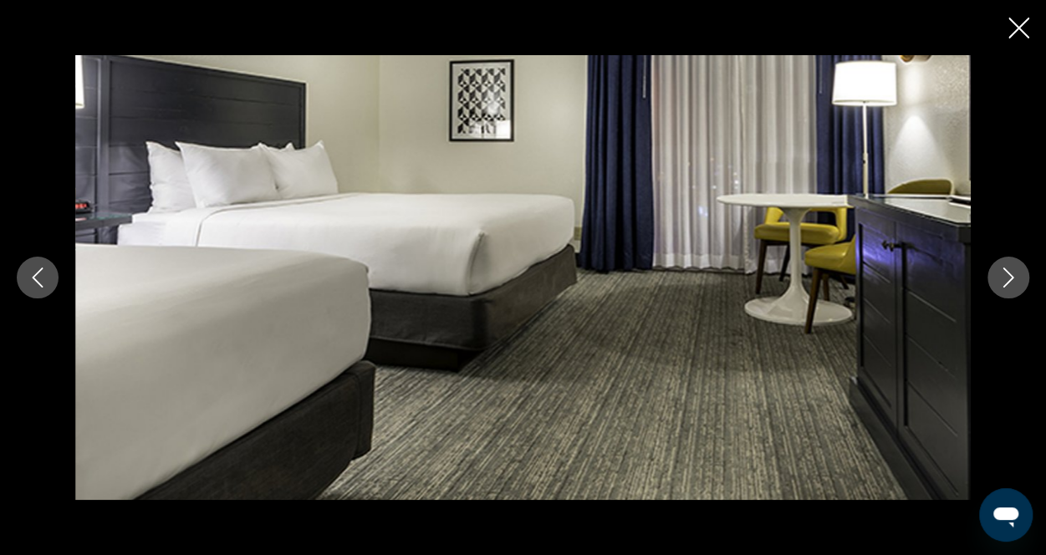
click at [1028, 29] on icon "Close slideshow" at bounding box center [1018, 28] width 21 height 21
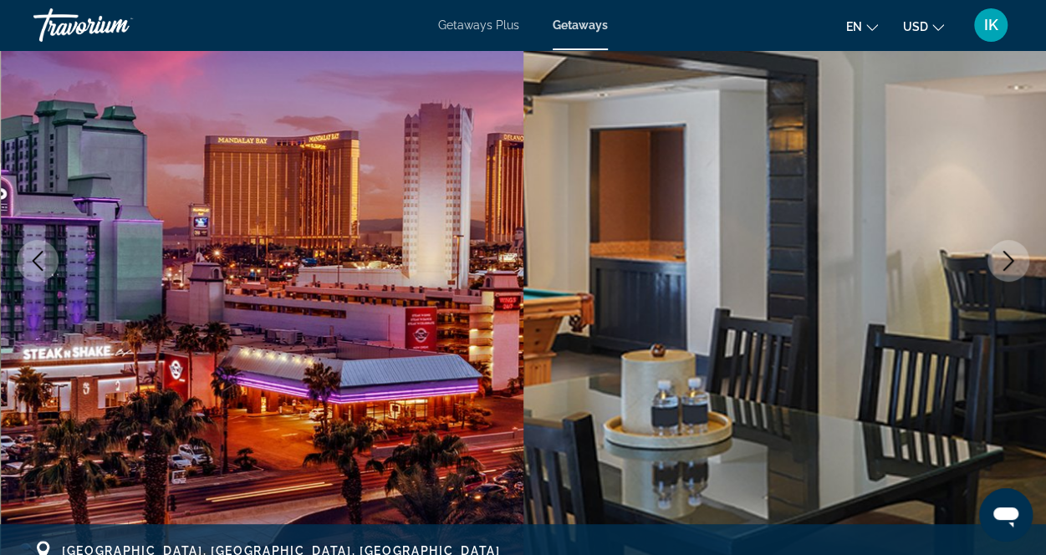
scroll to position [0, 0]
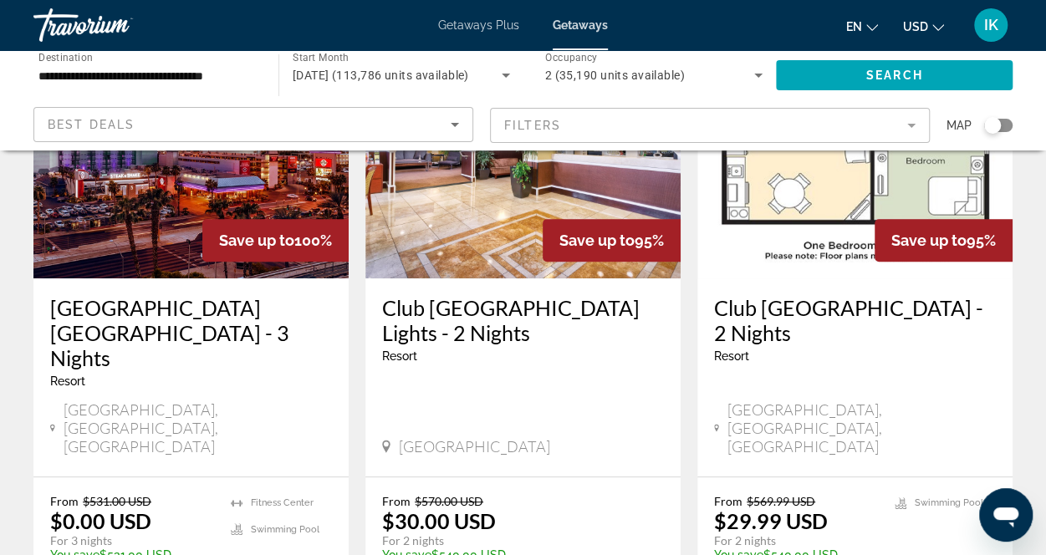
scroll to position [96, 0]
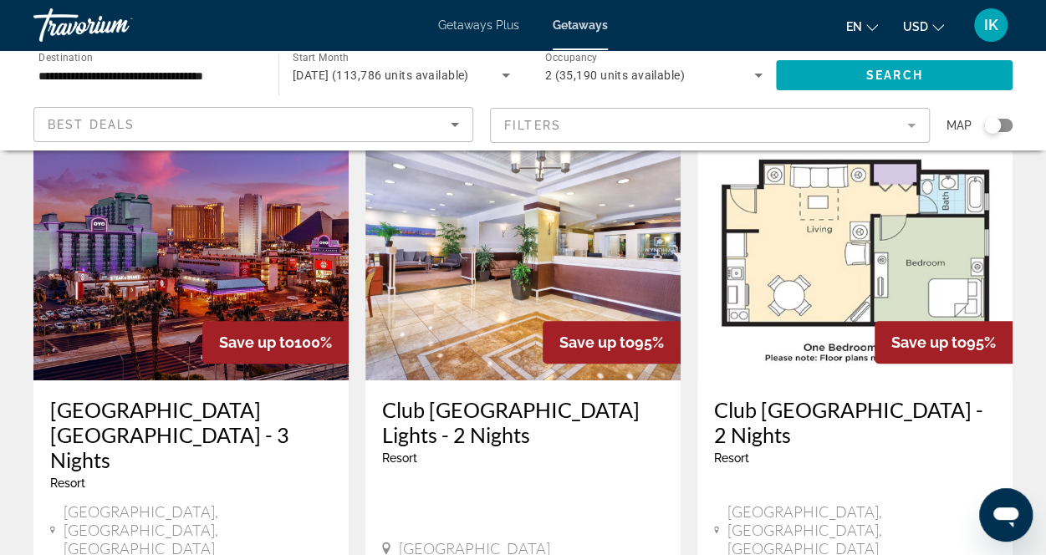
click at [464, 283] on img "Main content" at bounding box center [522, 247] width 315 height 268
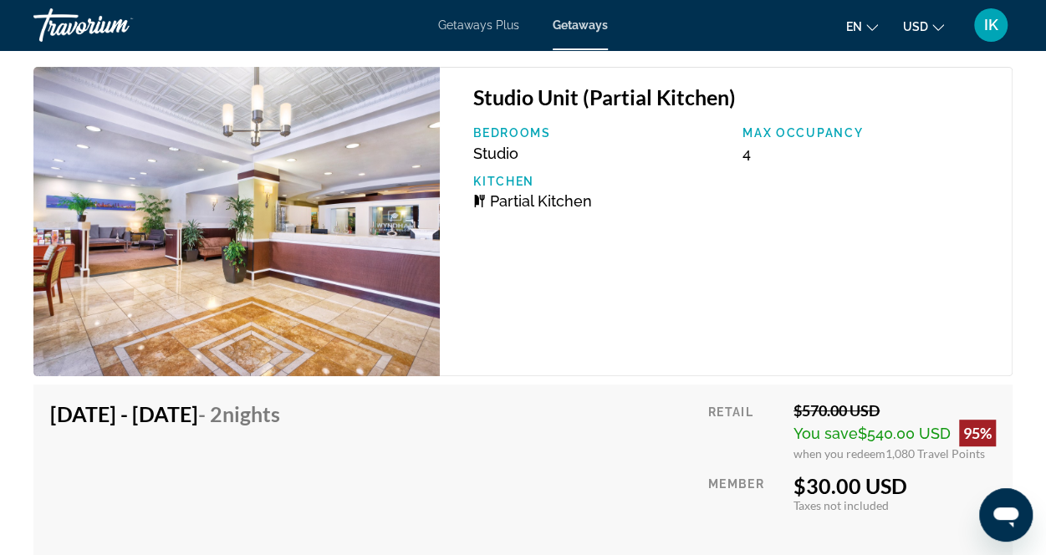
scroll to position [3326, 0]
